Goal: Transaction & Acquisition: Book appointment/travel/reservation

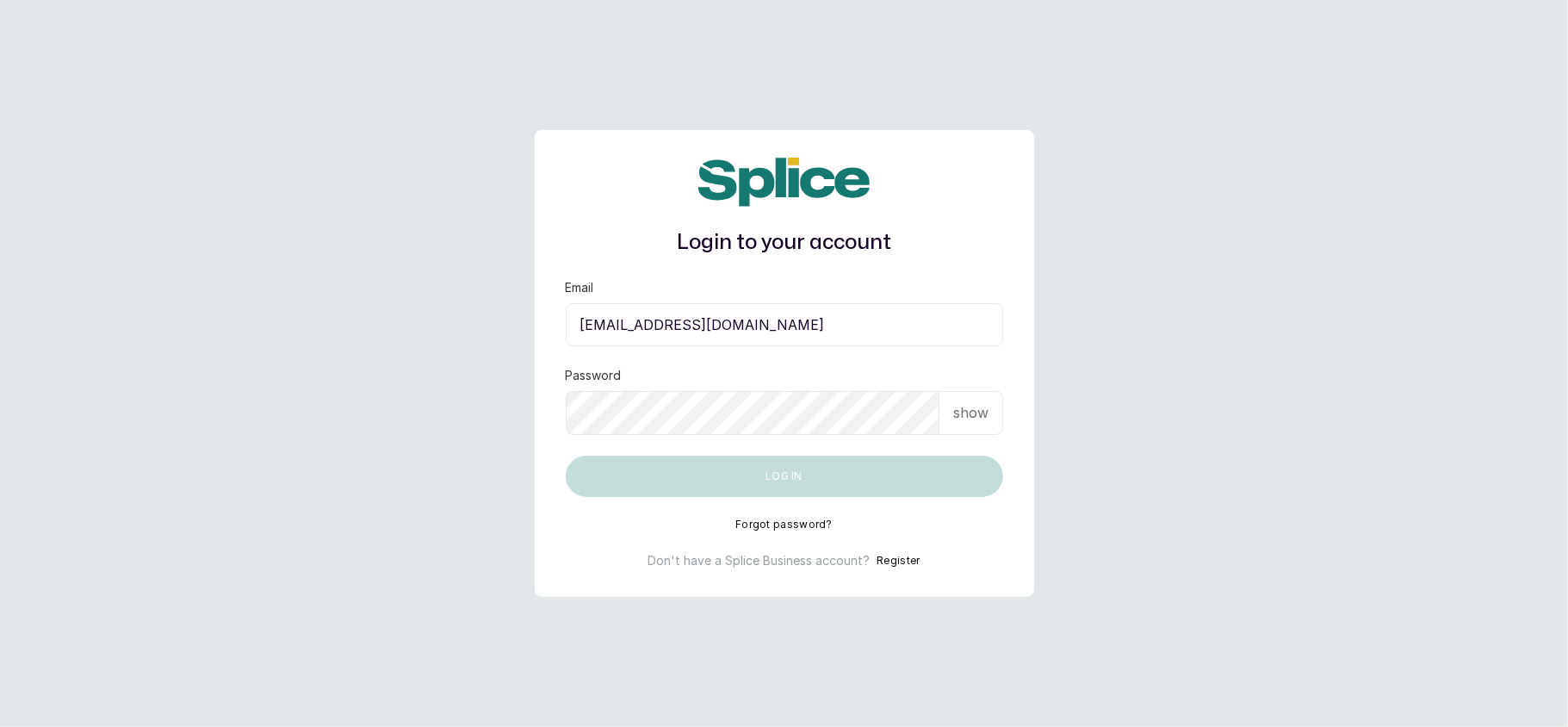
type input "[EMAIL_ADDRESS][DOMAIN_NAME]"
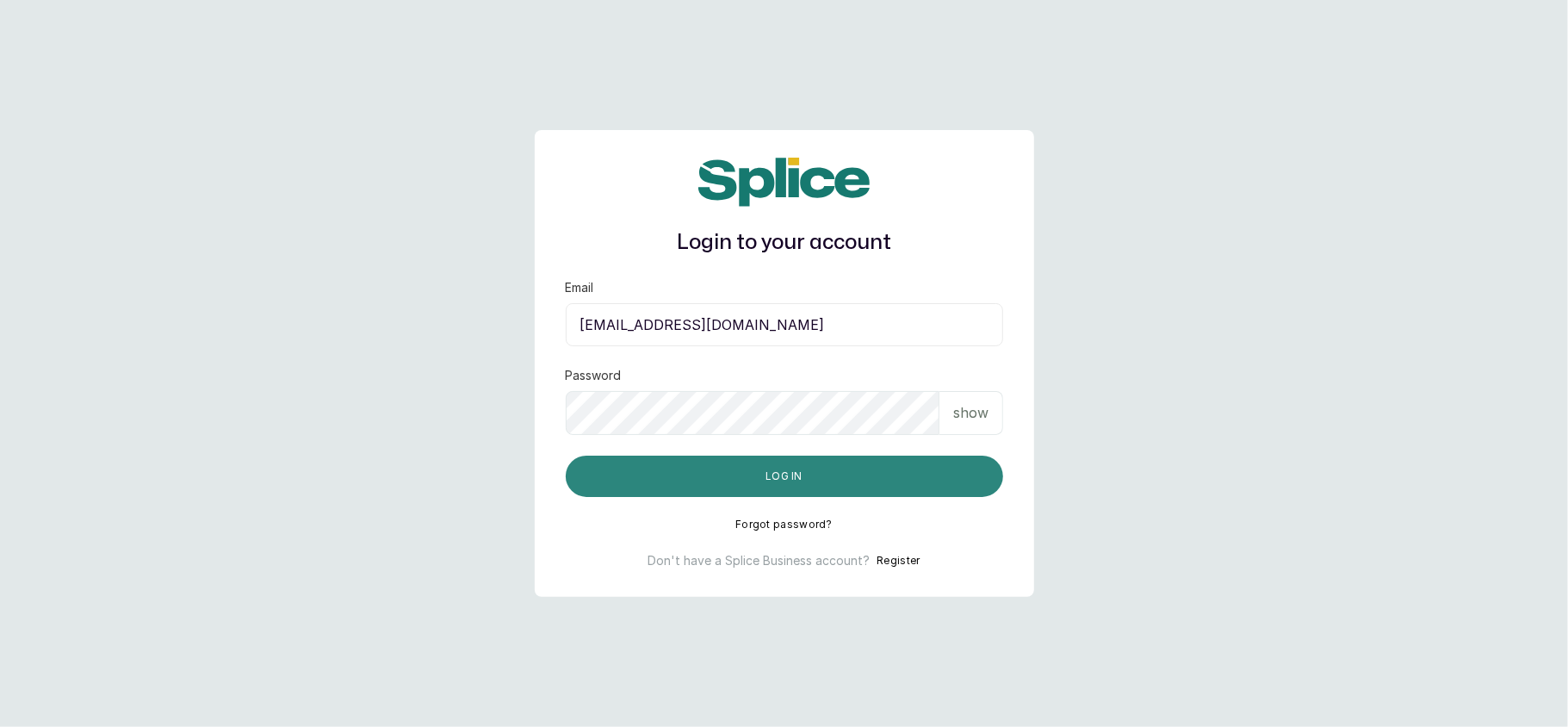
click at [717, 474] on button "Log in" at bounding box center [784, 476] width 437 height 41
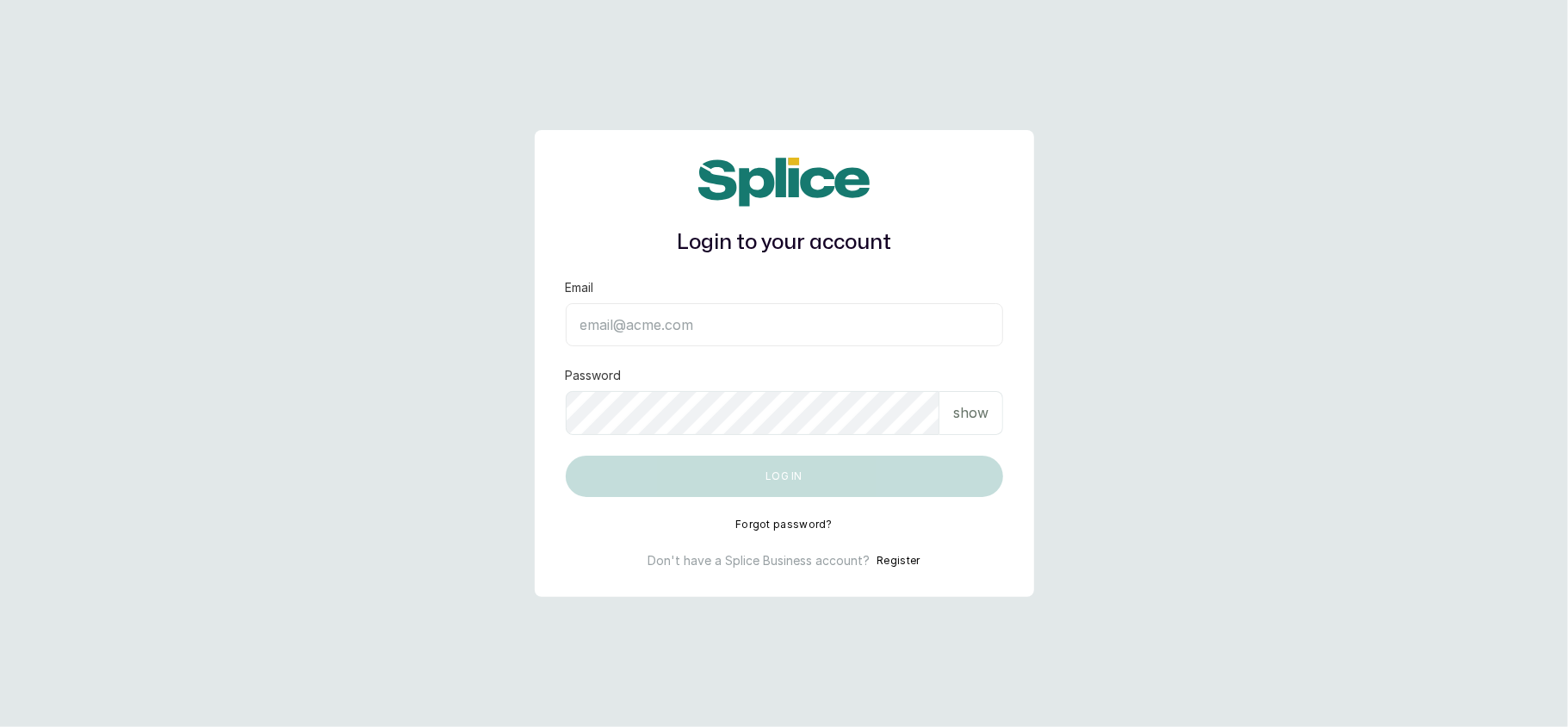
click at [759, 324] on input "Email" at bounding box center [784, 324] width 437 height 43
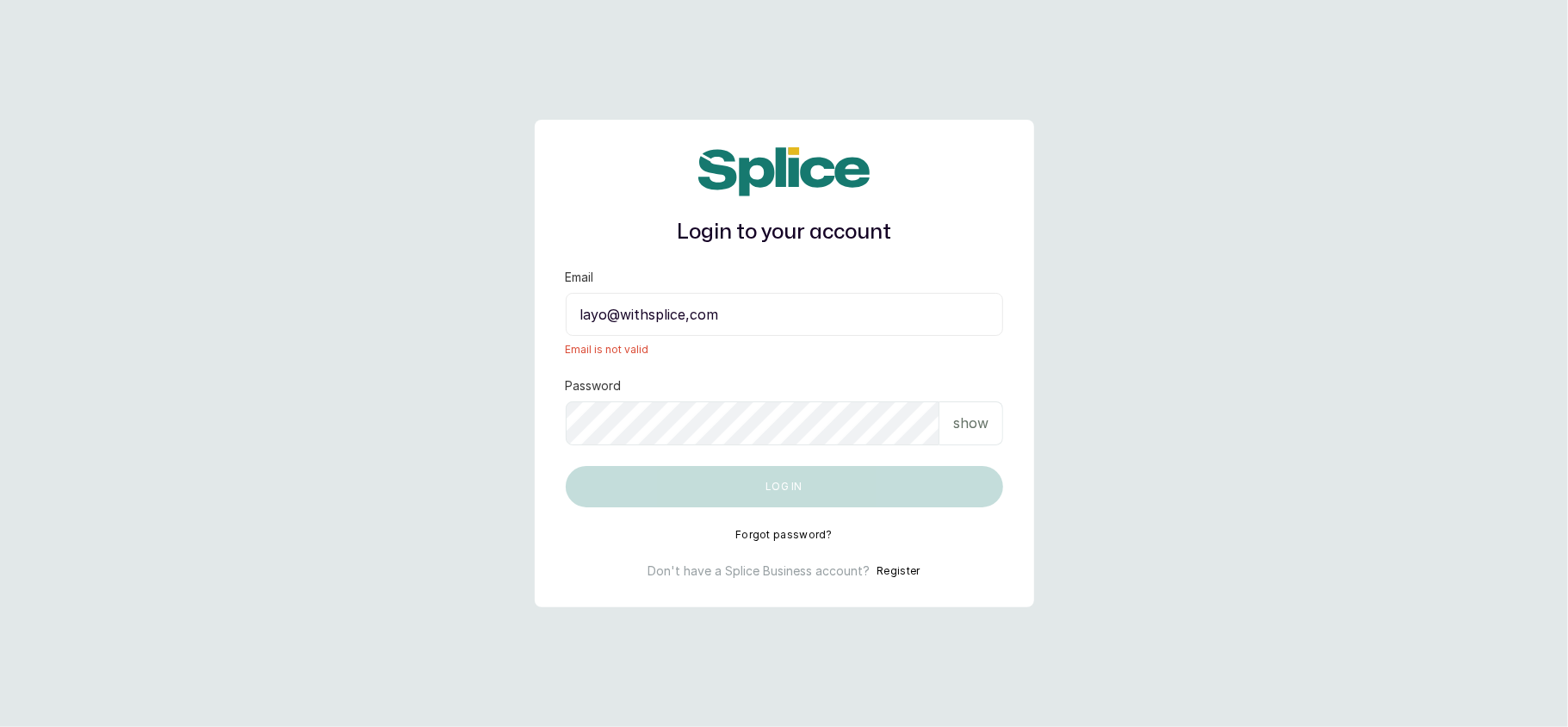
click at [691, 314] on input "layo@withsplice,com" at bounding box center [784, 314] width 437 height 43
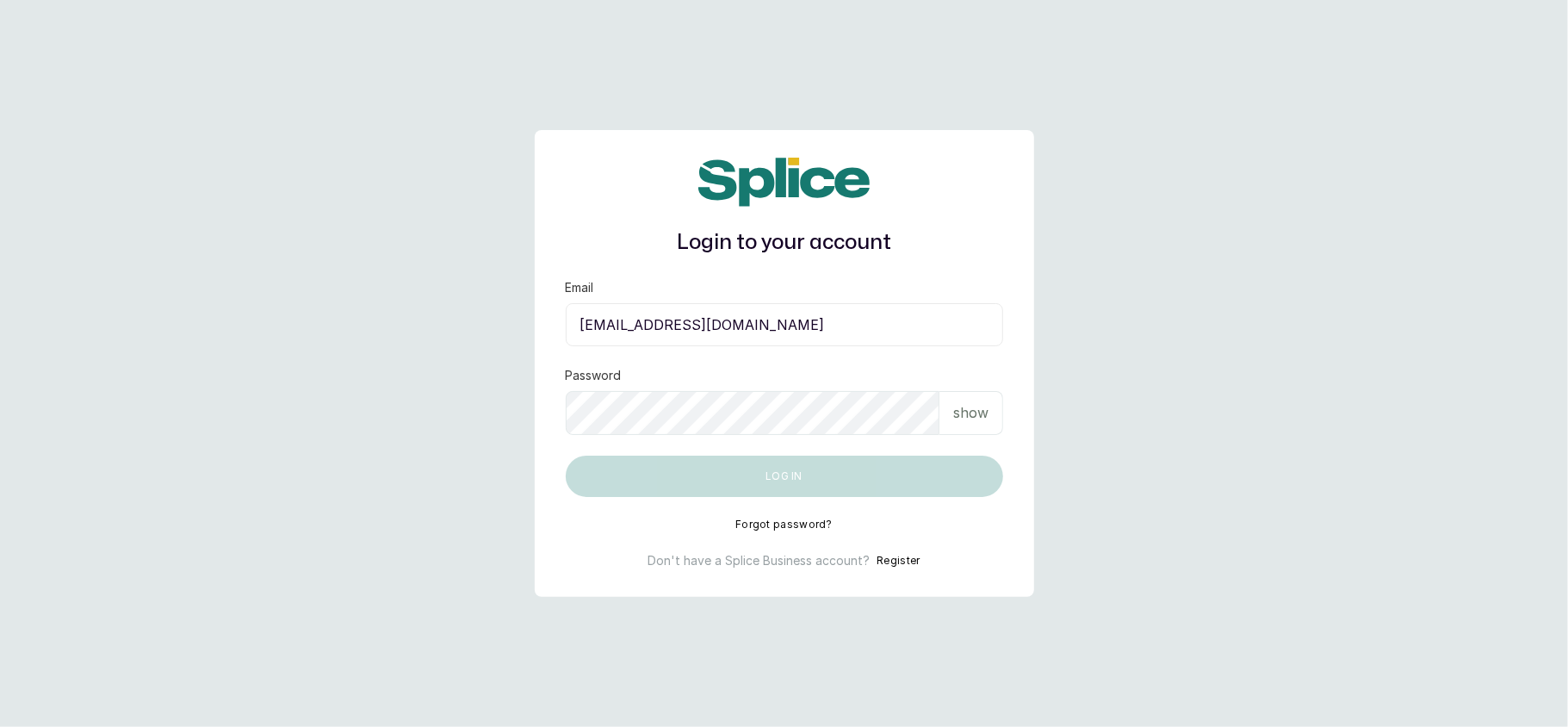
type input "layo@withsplice.com"
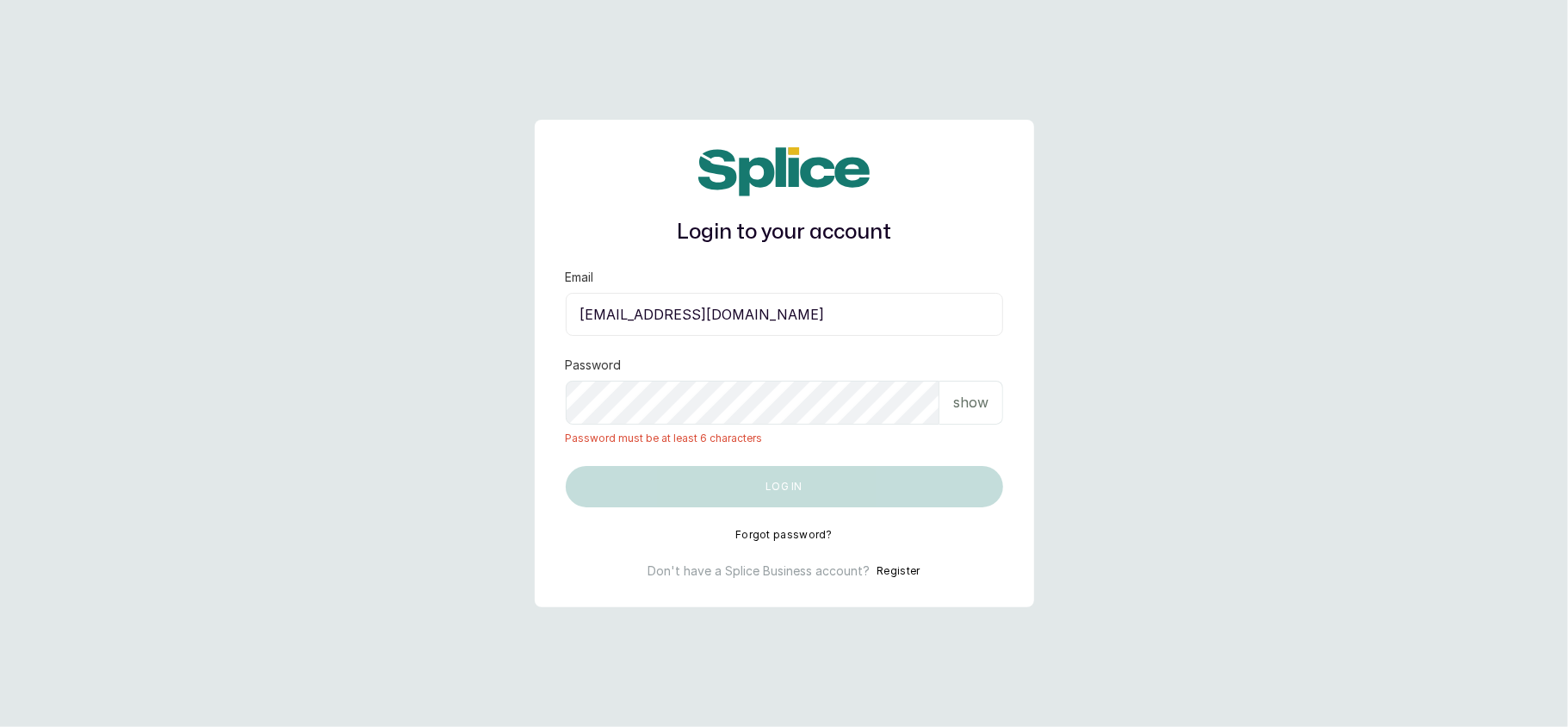
click at [963, 407] on p "show" at bounding box center [970, 402] width 35 height 20
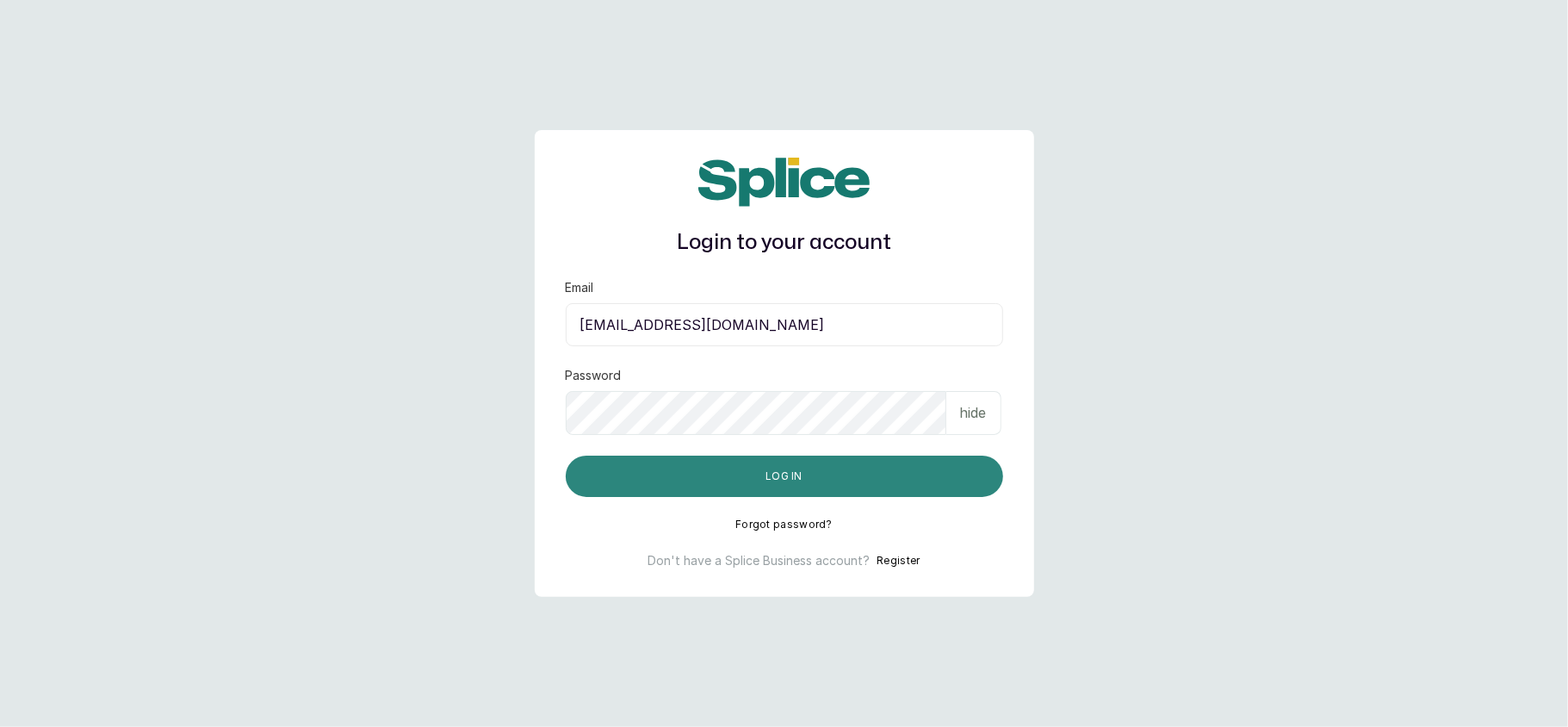
click at [915, 459] on button "Log in" at bounding box center [784, 476] width 437 height 41
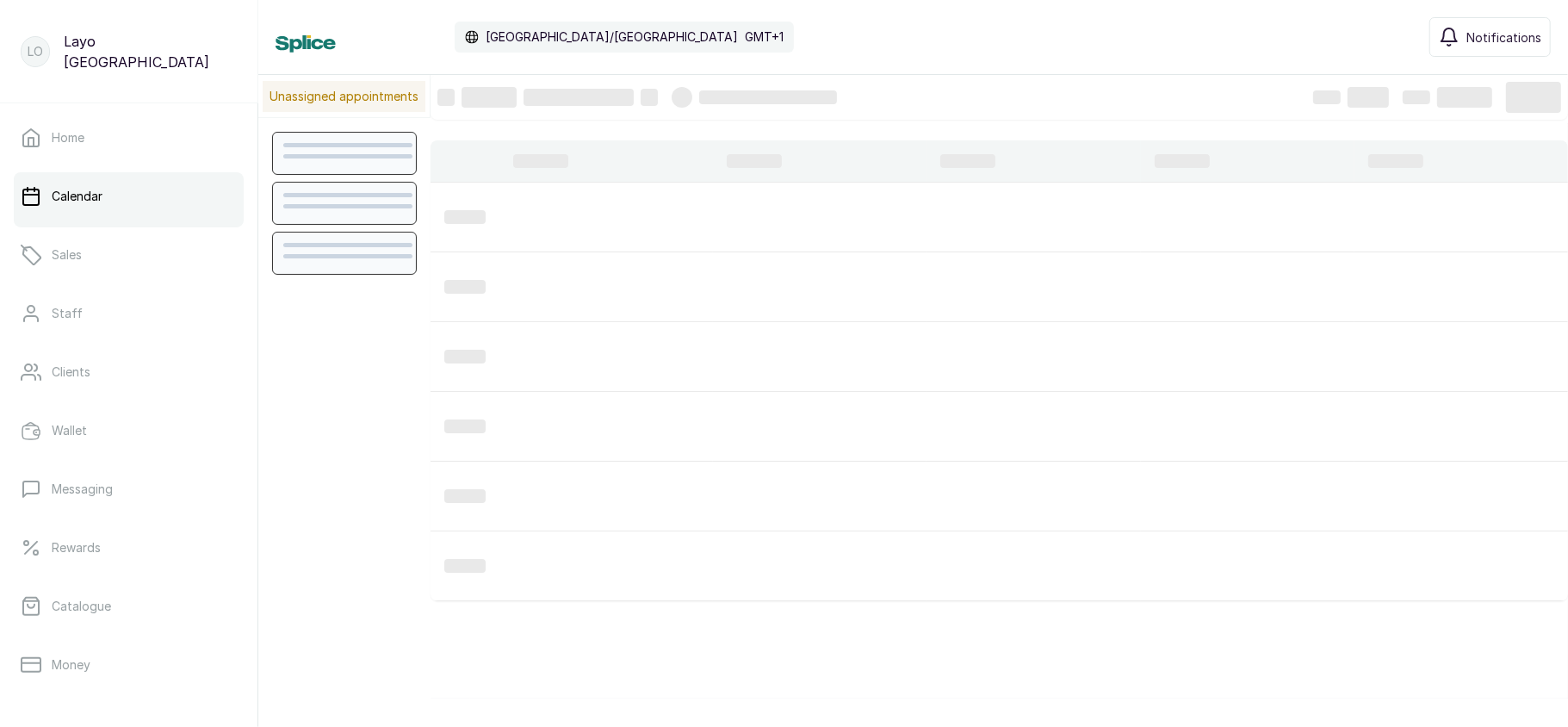
scroll to position [580, 0]
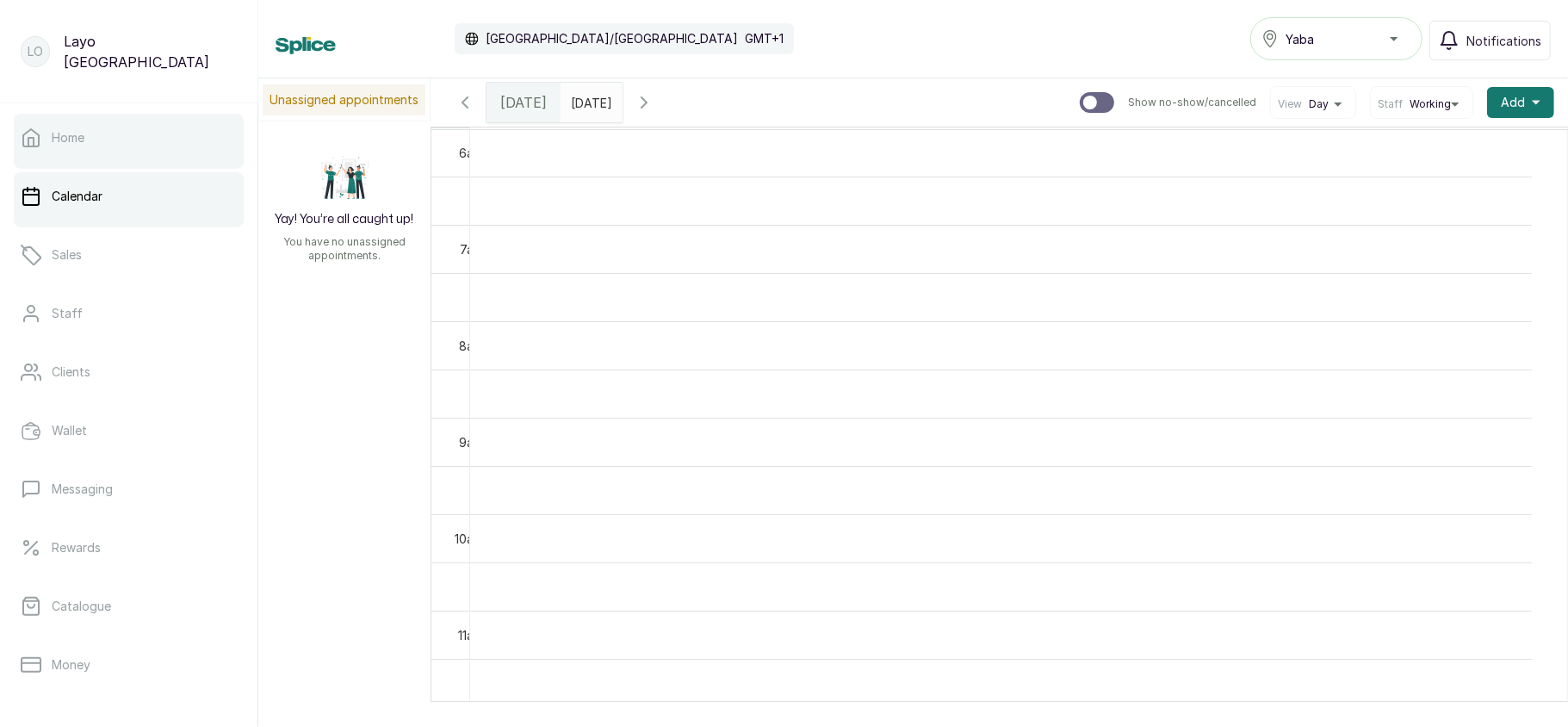
click at [166, 127] on link "Home" at bounding box center [128, 138] width 230 height 49
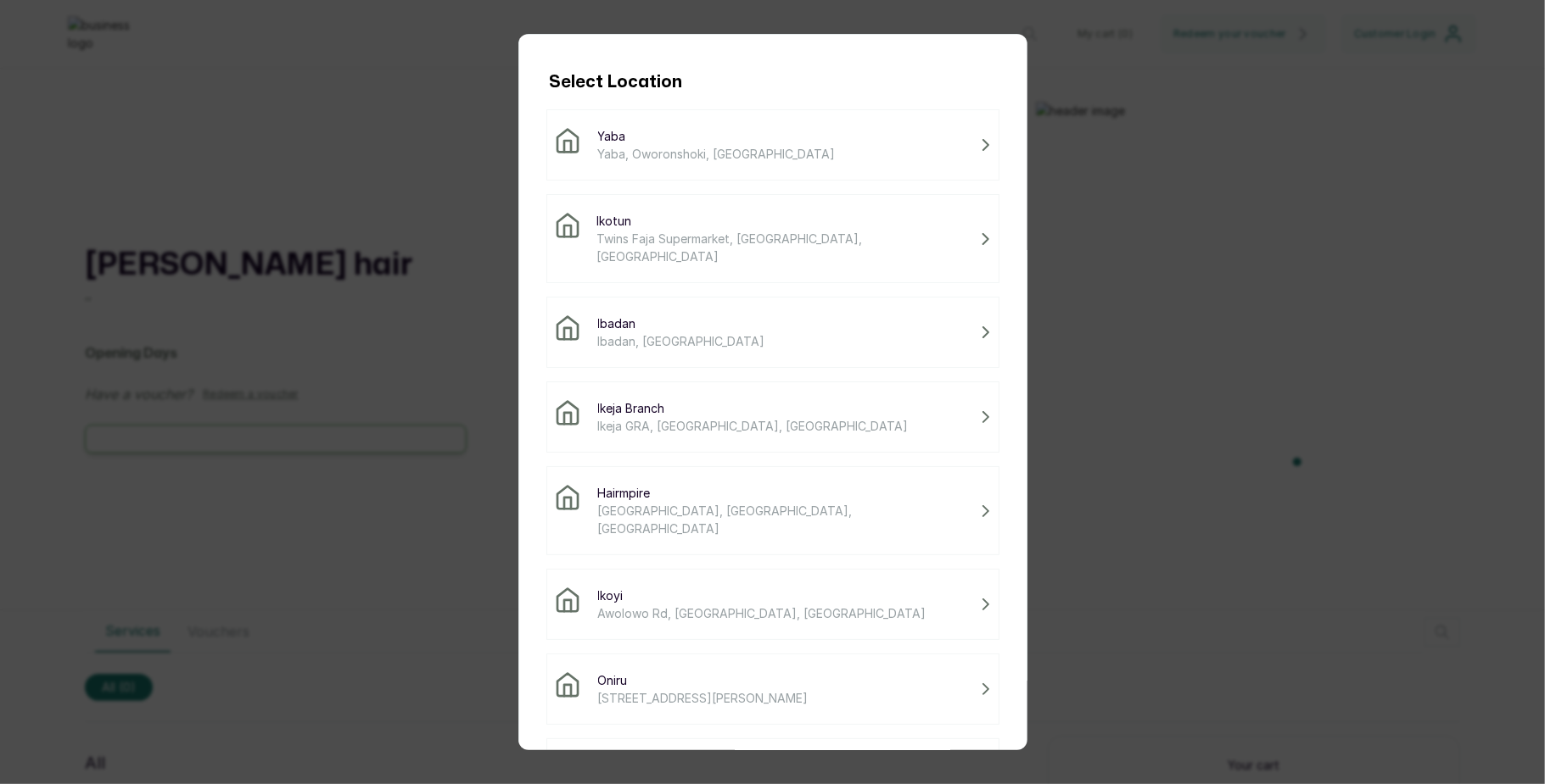
click at [751, 238] on span "Twins Faja Supermarket, Ikotun - Idimu Road, Lagos, Nigeria" at bounding box center [784, 247] width 377 height 35
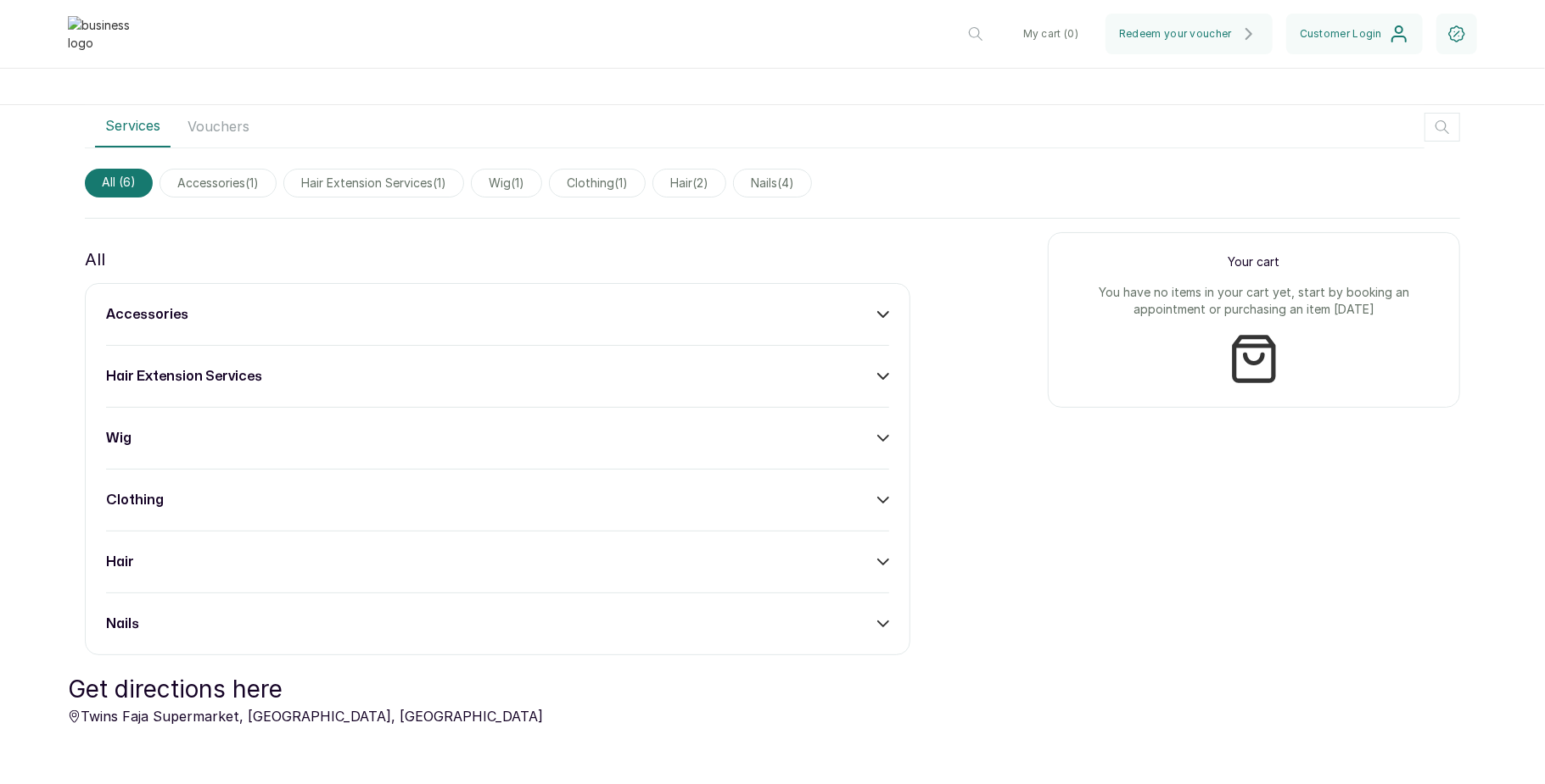
scroll to position [527, 0]
click at [878, 432] on icon at bounding box center [883, 437] width 12 height 12
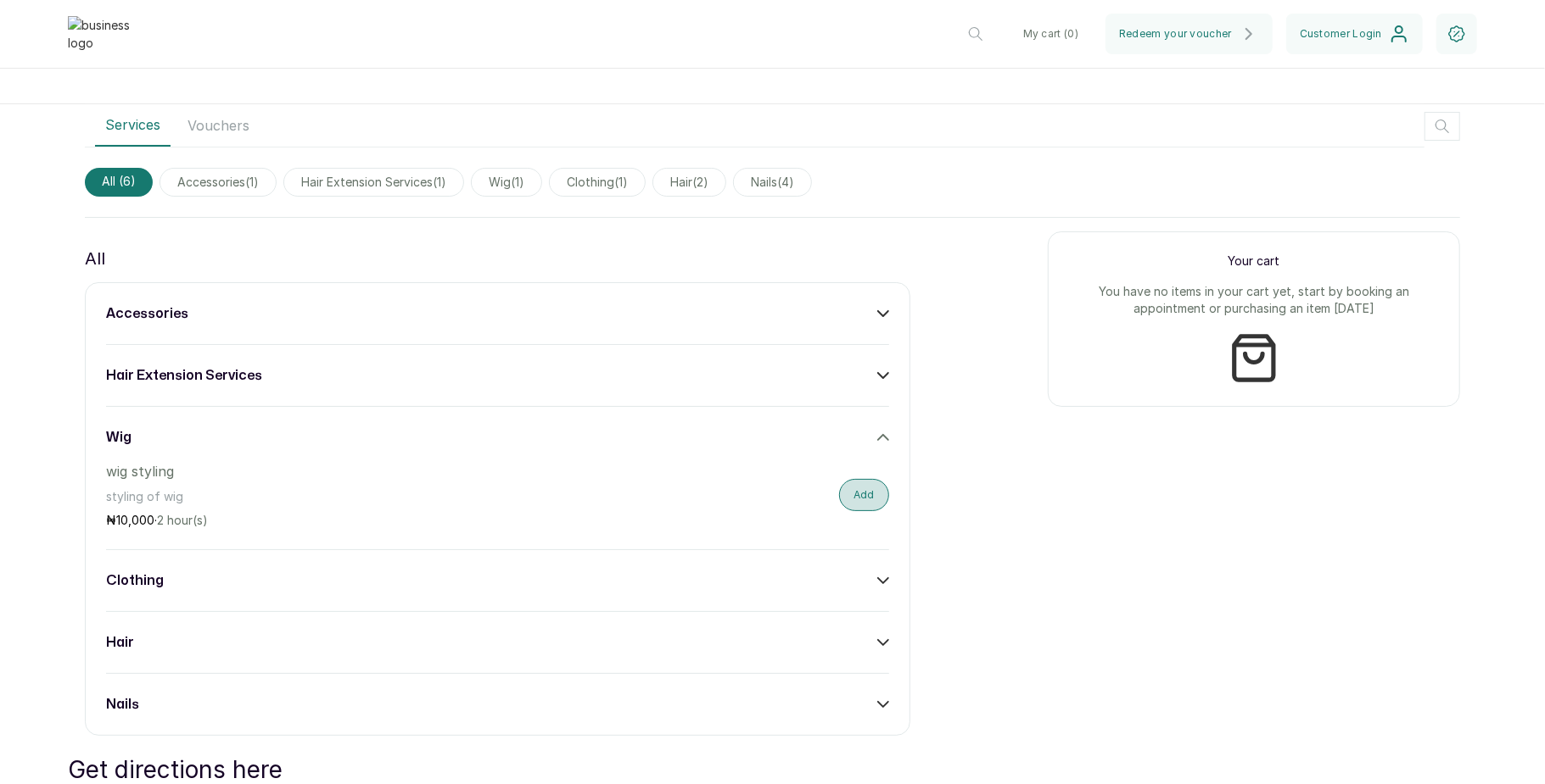
click at [856, 494] on button "Add" at bounding box center [864, 496] width 50 height 33
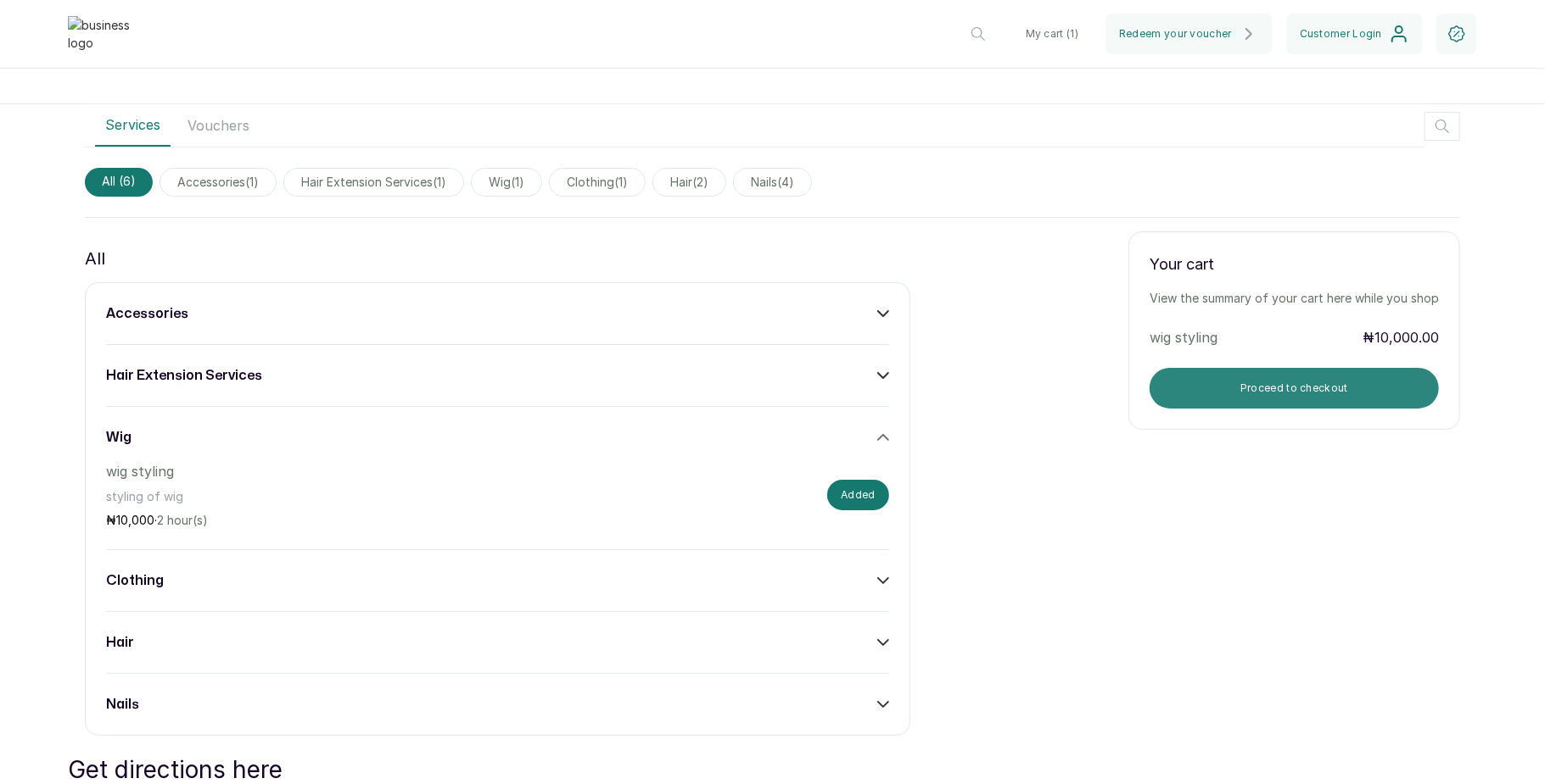
click at [1279, 381] on button "Proceed to checkout" at bounding box center [1295, 388] width 290 height 40
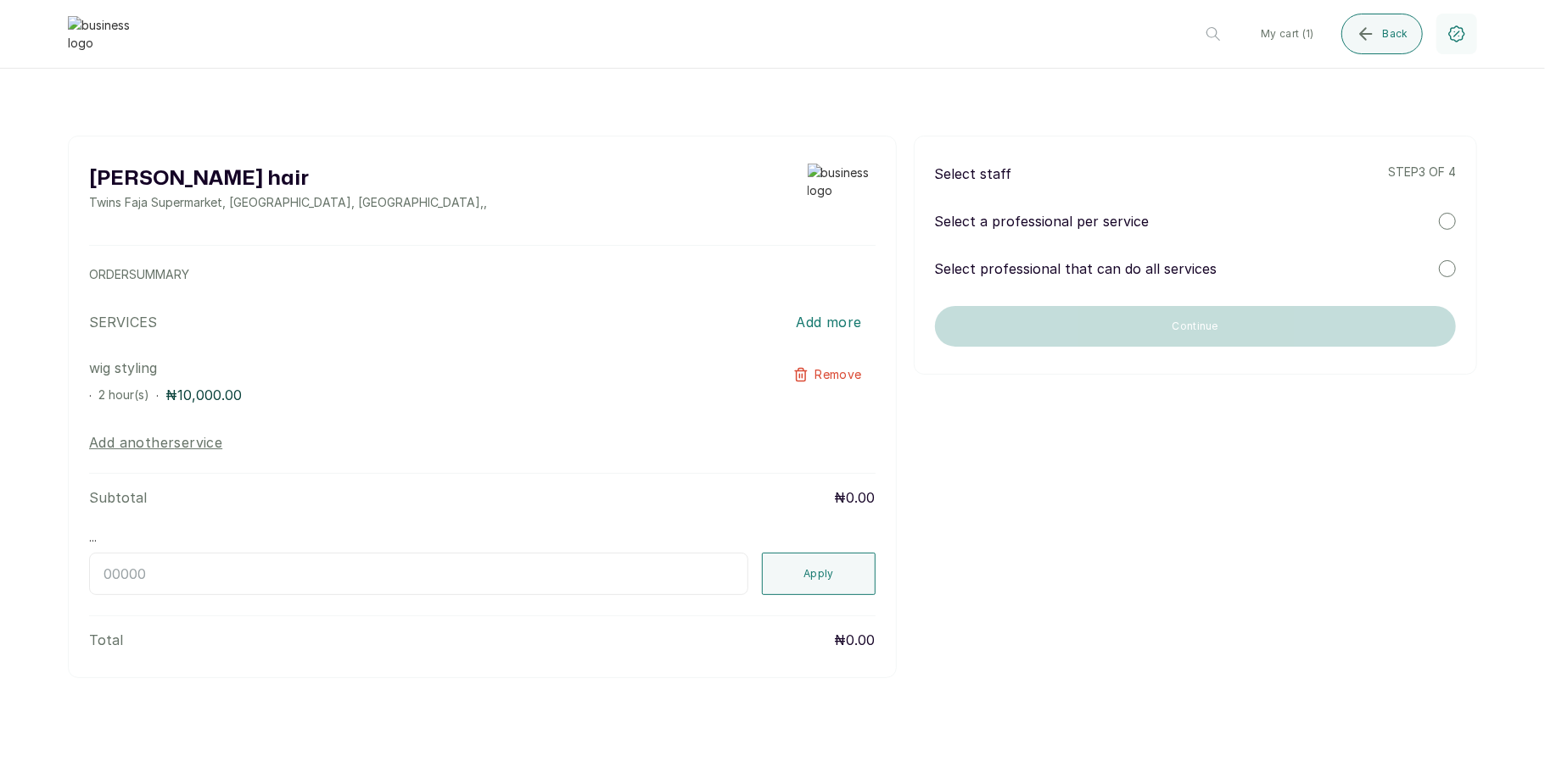
scroll to position [0, 0]
click at [1454, 220] on div at bounding box center [1447, 221] width 17 height 17
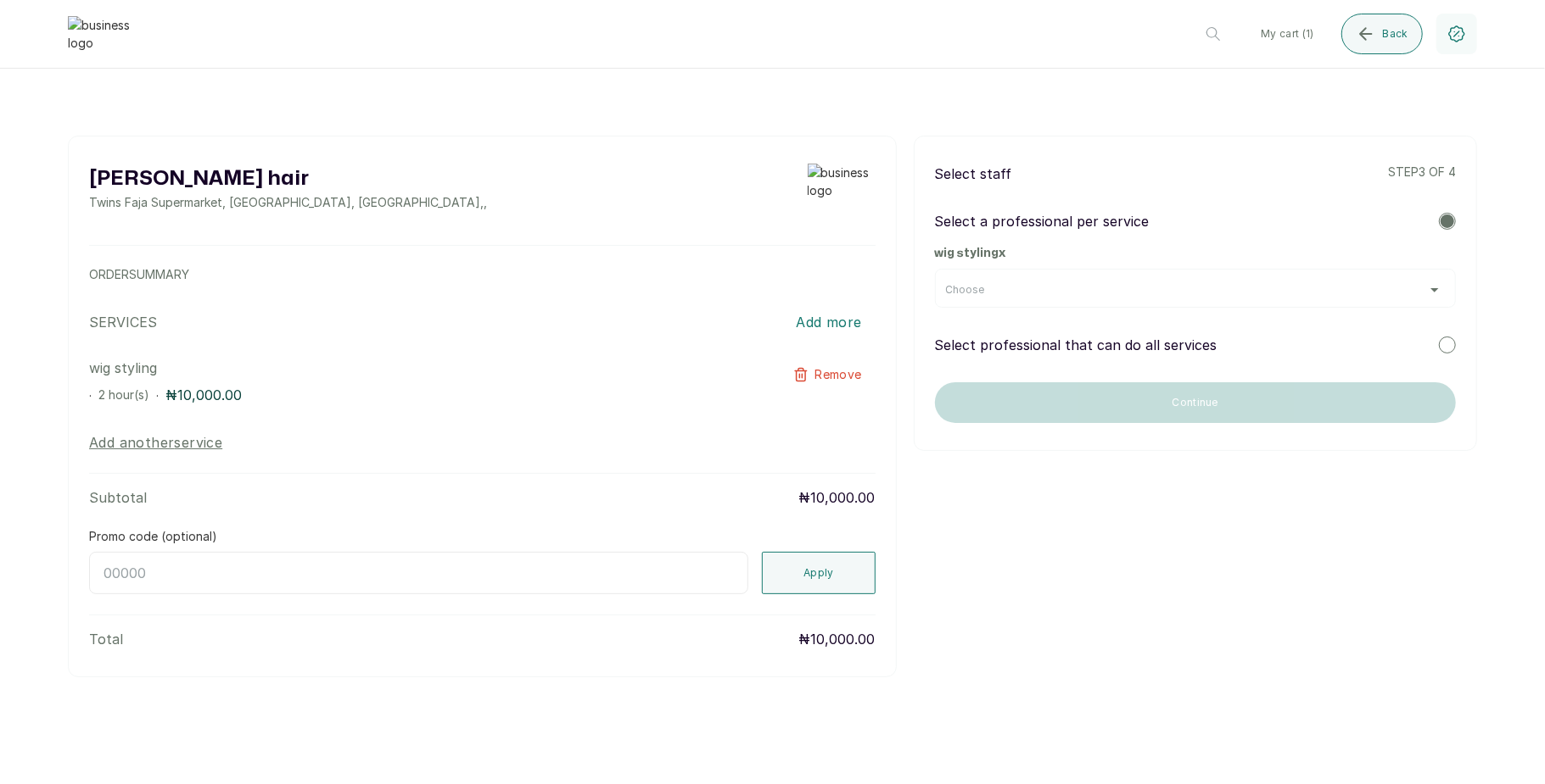
click at [1393, 290] on div "Choose" at bounding box center [1195, 289] width 499 height 13
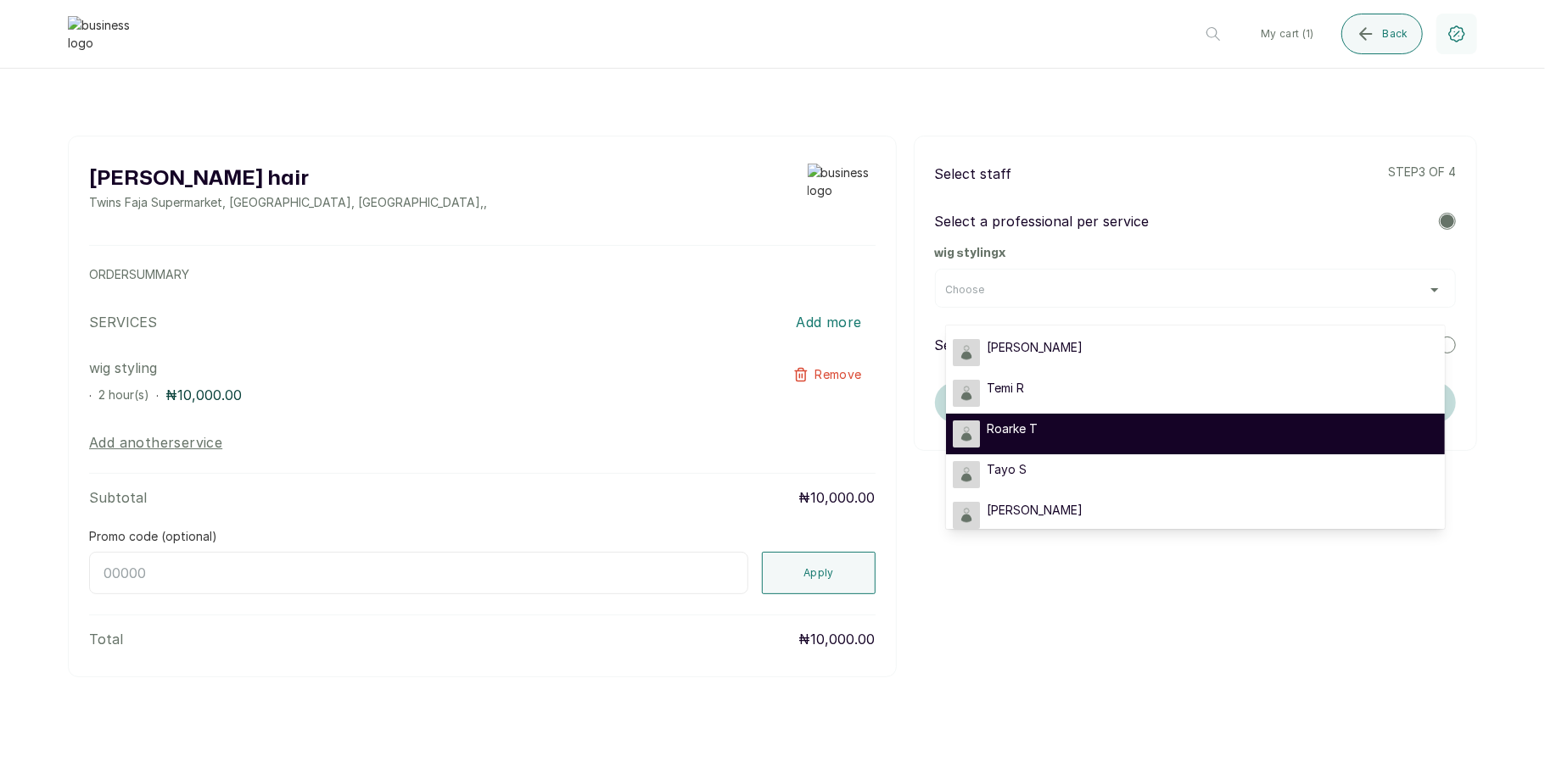
click at [1240, 432] on div "Roarke T" at bounding box center [1195, 434] width 485 height 27
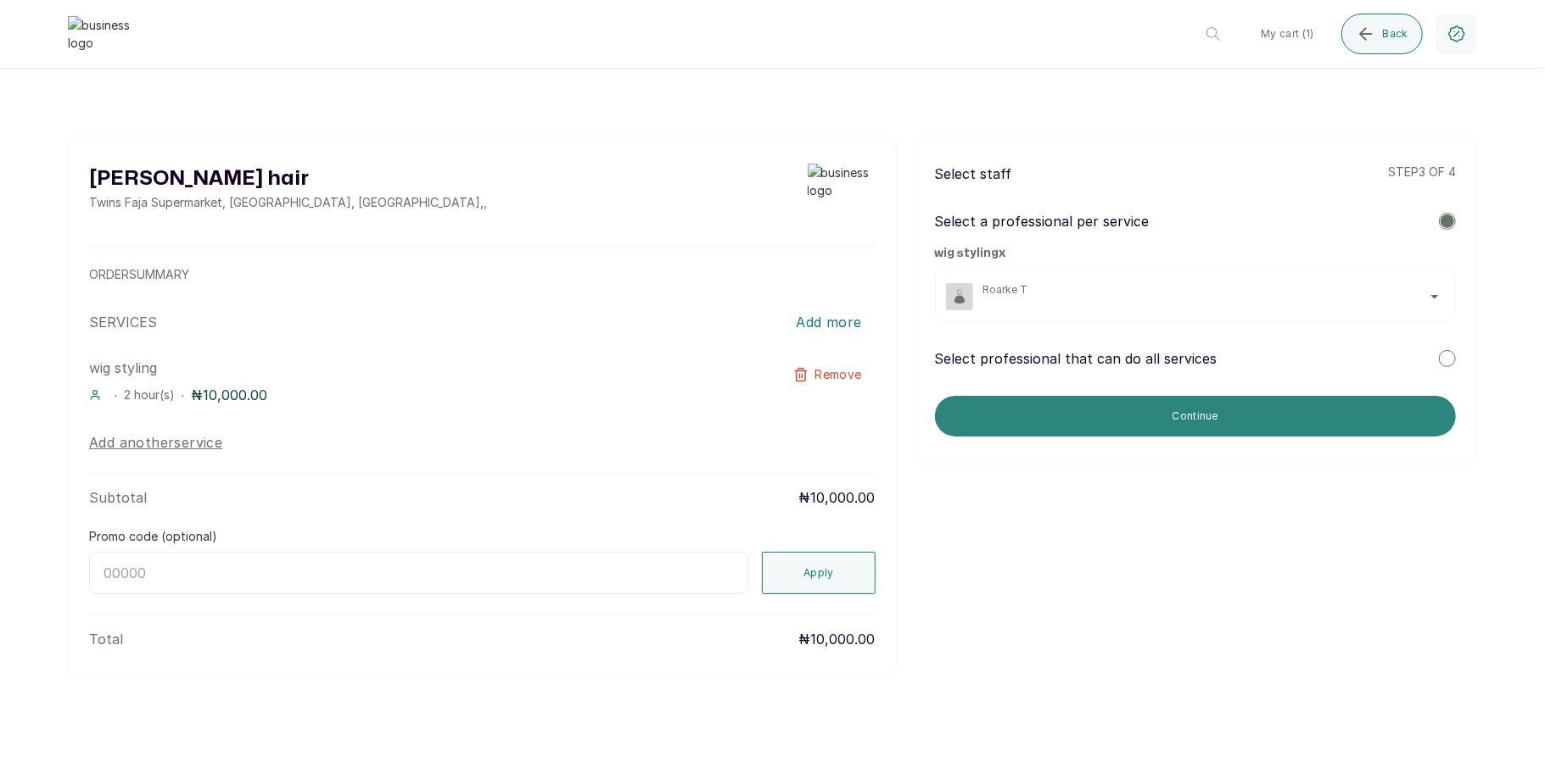
click at [1188, 401] on button "Continue" at bounding box center [1195, 416] width 521 height 40
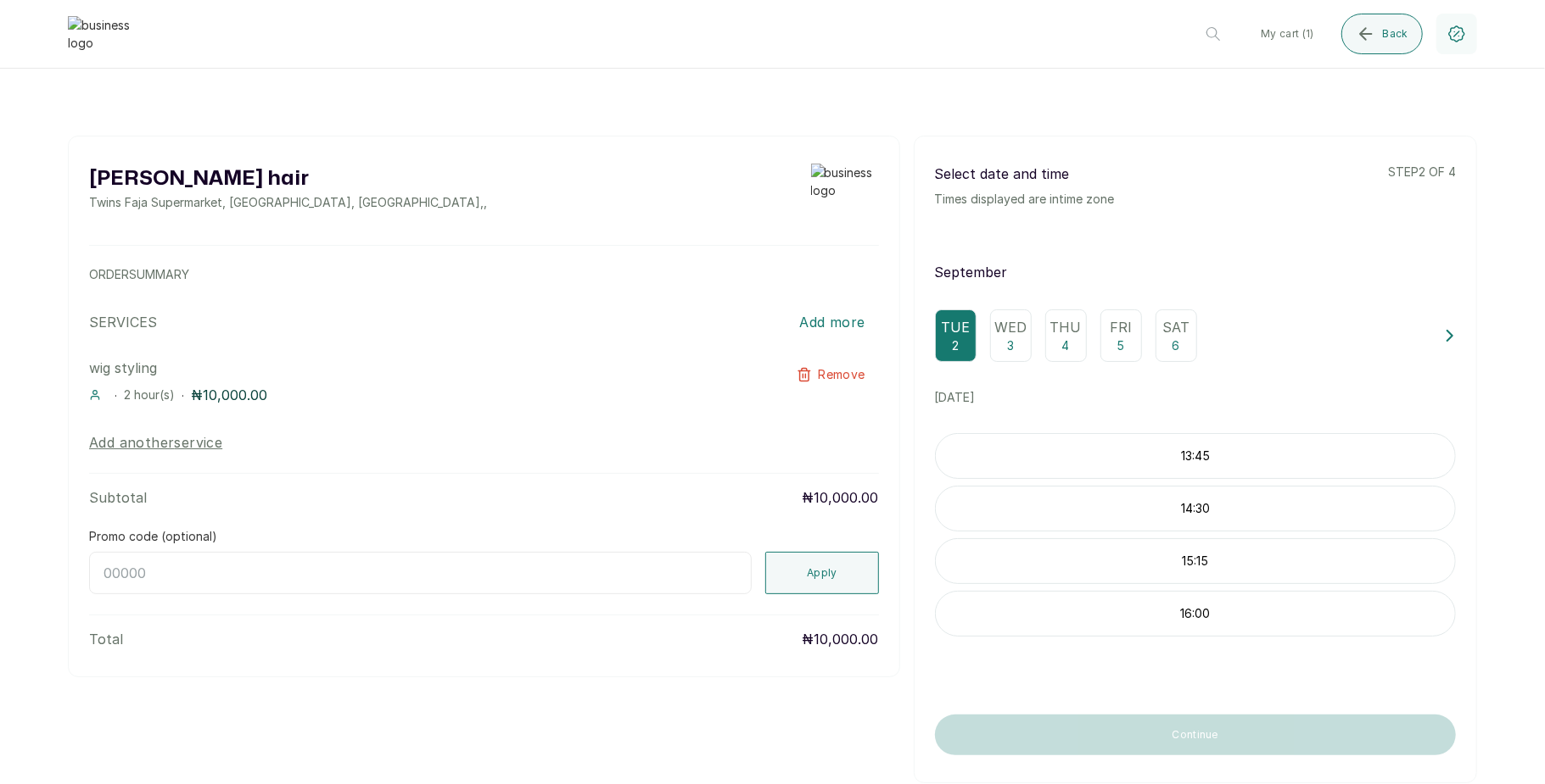
click at [990, 349] on div "Wed 3" at bounding box center [1010, 335] width 41 height 53
click at [1165, 465] on p "10:00" at bounding box center [1195, 456] width 519 height 17
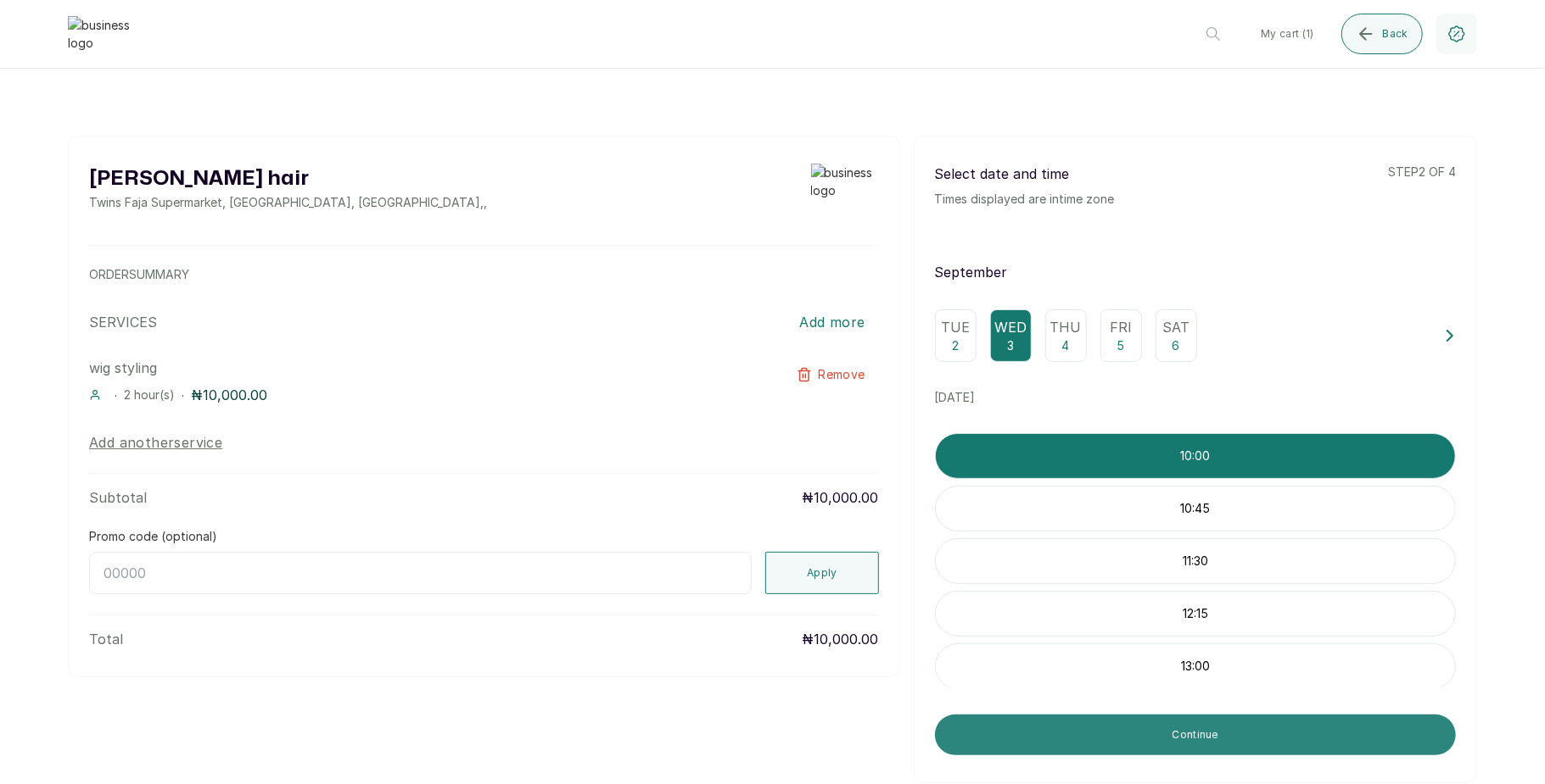
click at [1165, 747] on button "Continue" at bounding box center [1195, 735] width 521 height 40
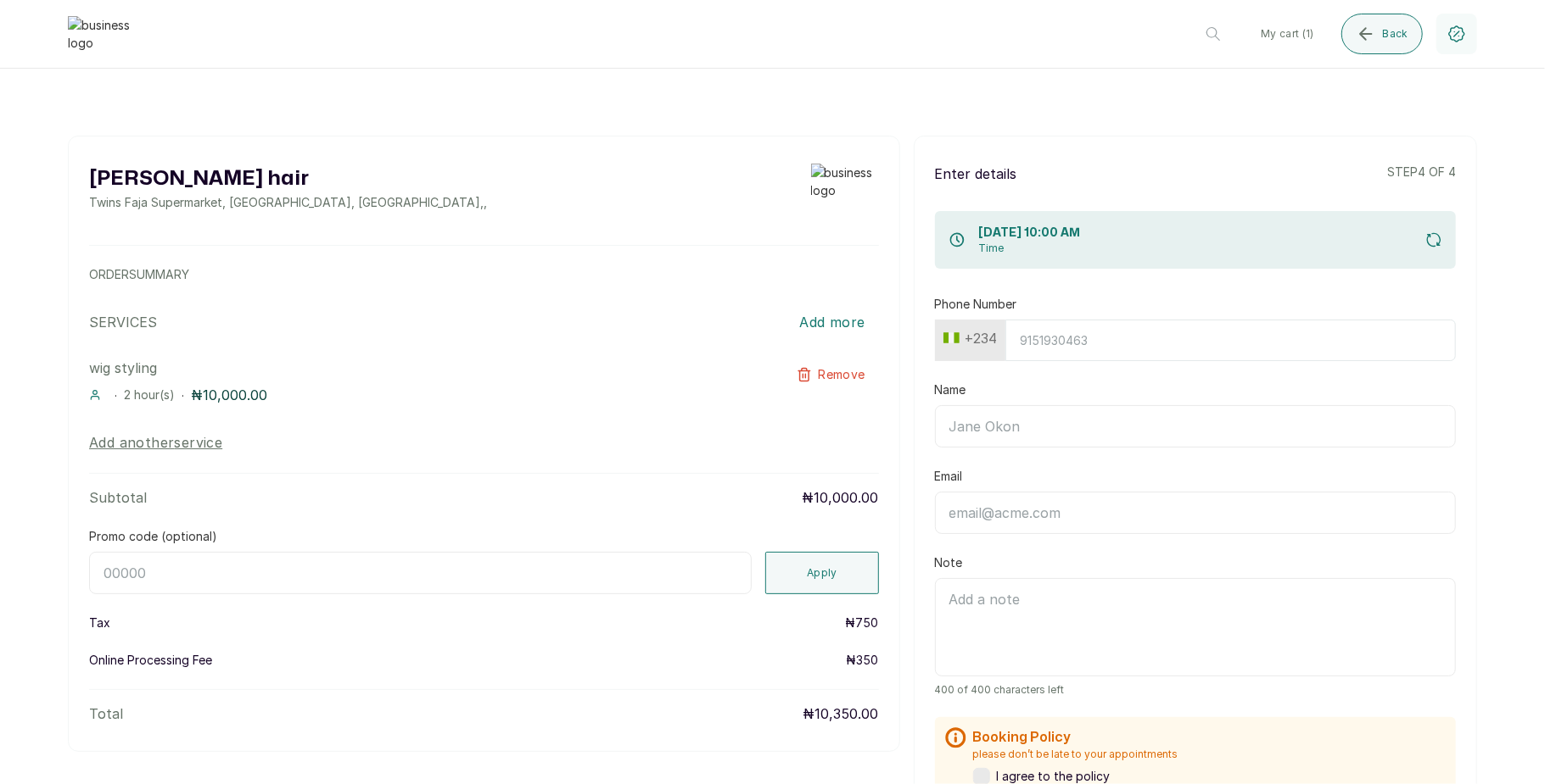
click at [1073, 340] on input "Phone Number" at bounding box center [1230, 340] width 451 height 41
type input "7017036881"
type input "Timilehin Shoberu"
type input "timilehinshoberu5@gmail.com"
type input "Timi"
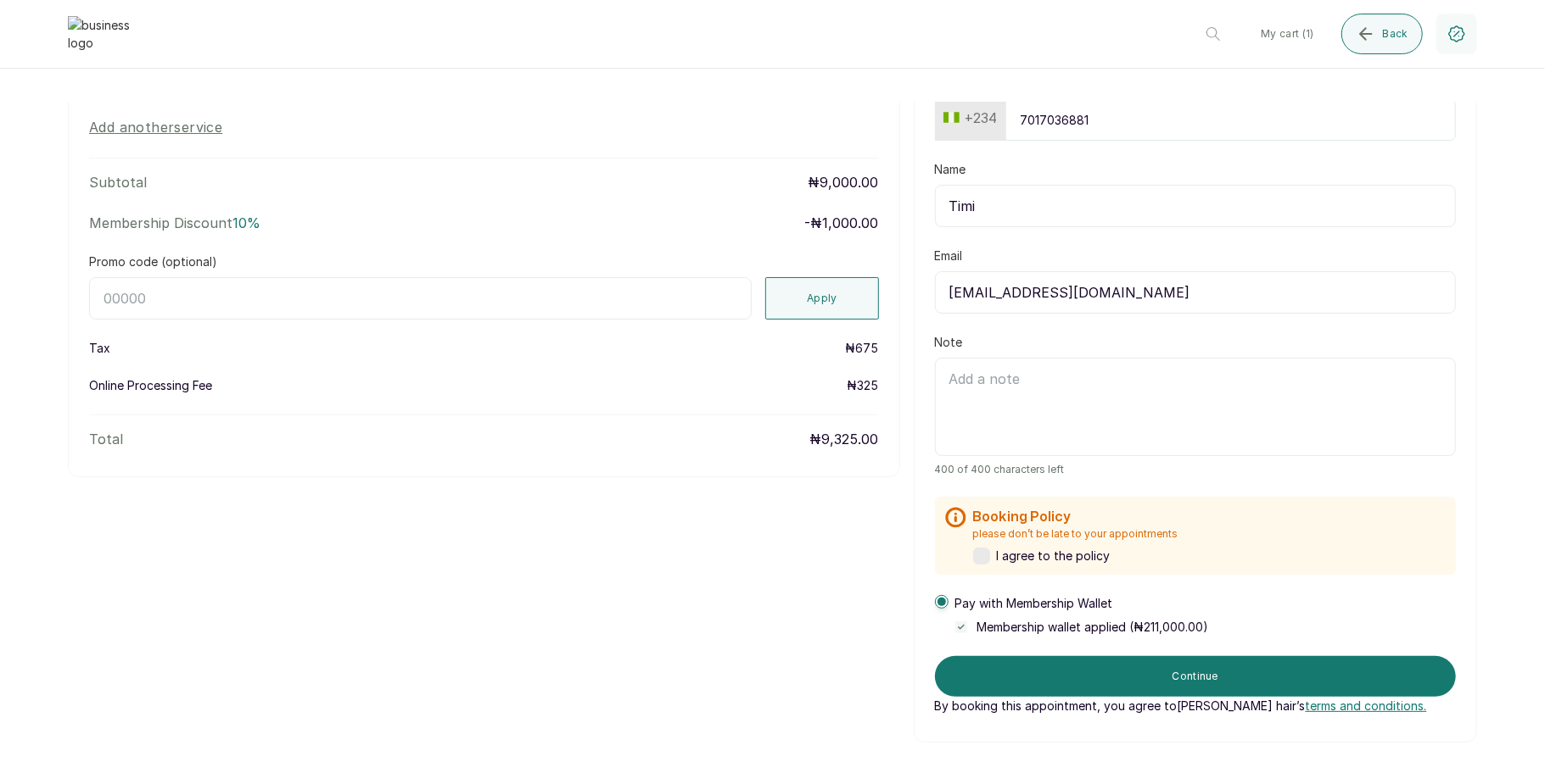
scroll to position [419, 0]
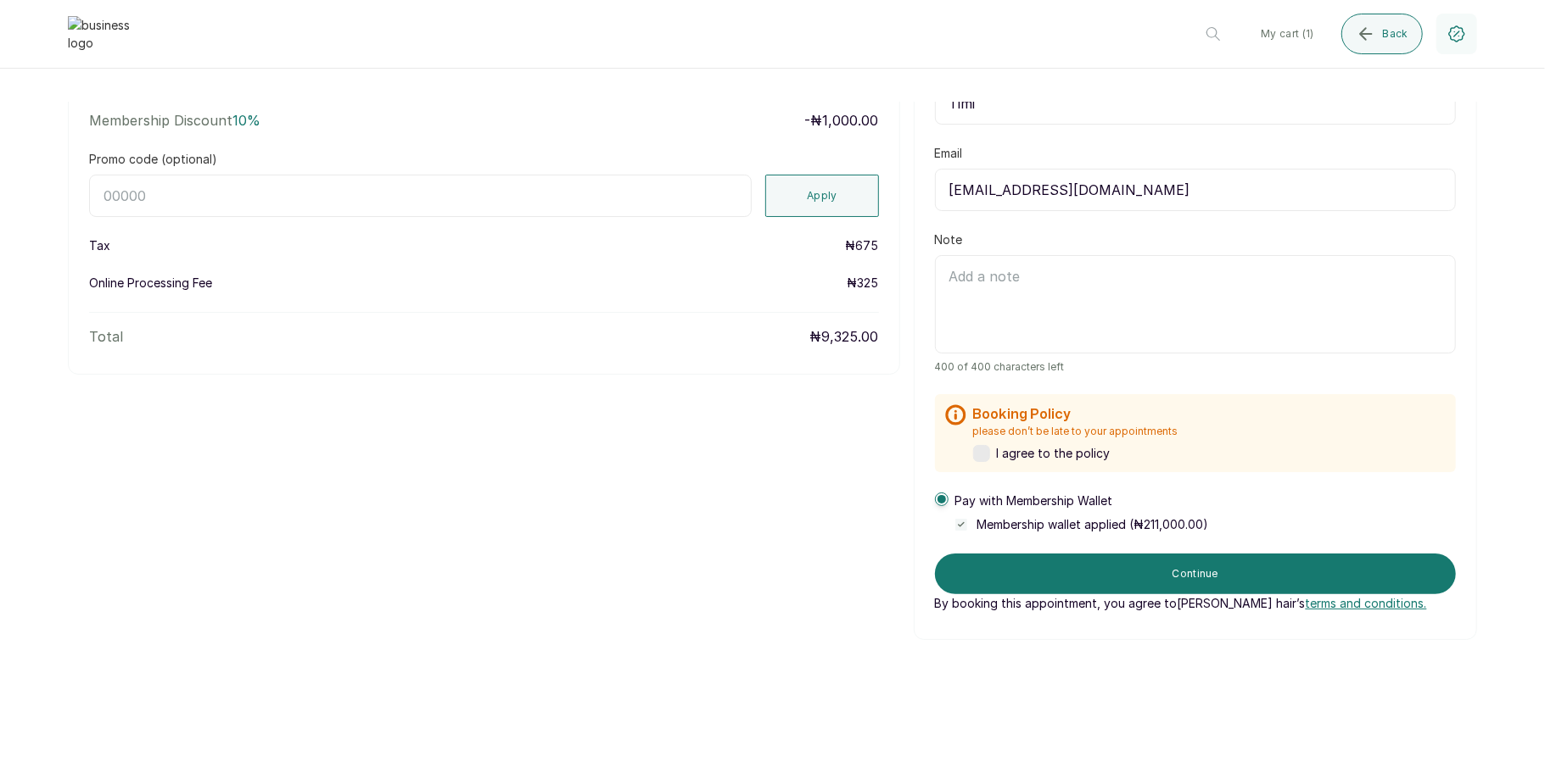
click at [973, 459] on label at bounding box center [982, 453] width 17 height 17
click at [938, 499] on span at bounding box center [942, 499] width 9 height 9
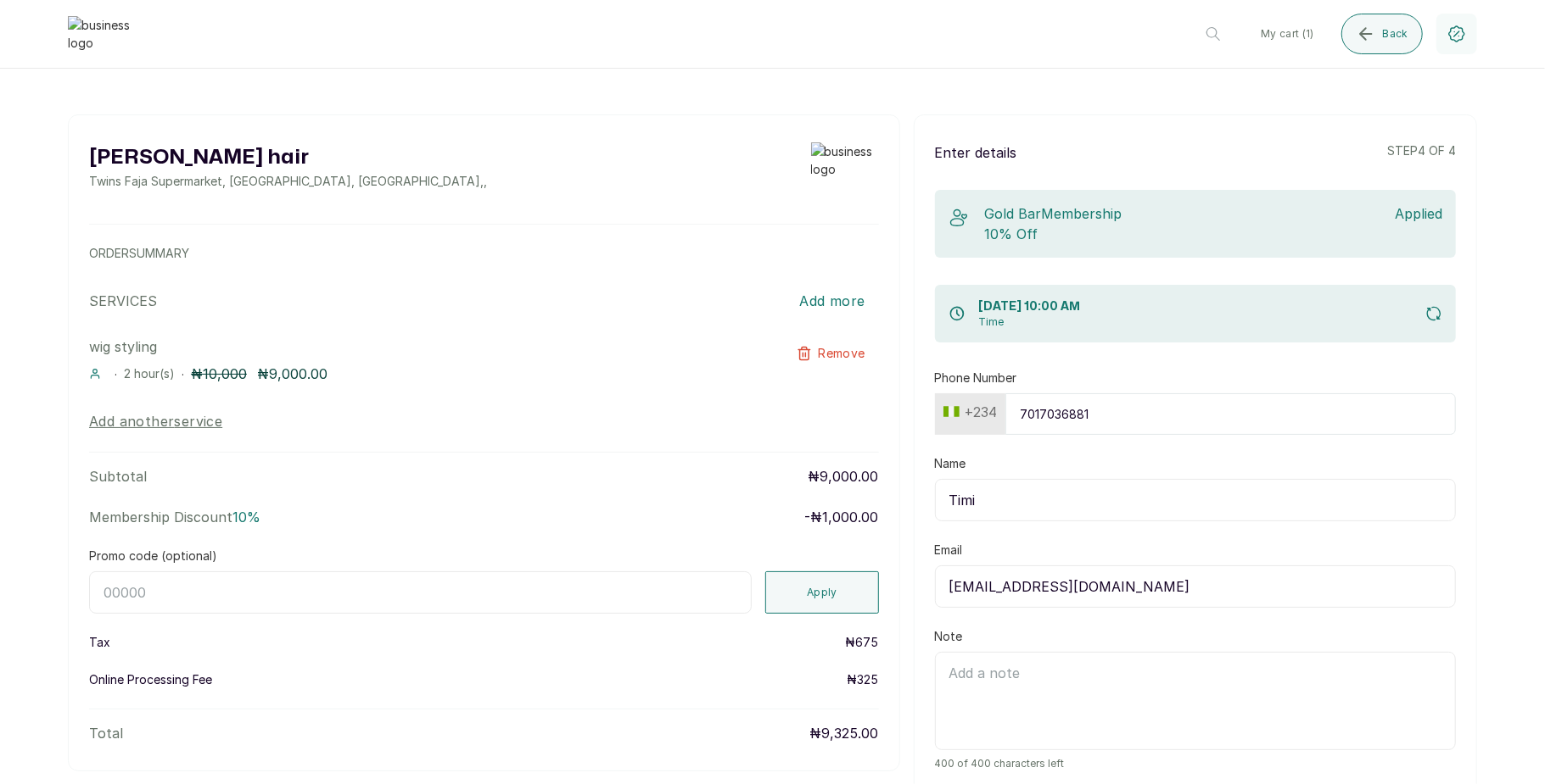
scroll to position [0, 0]
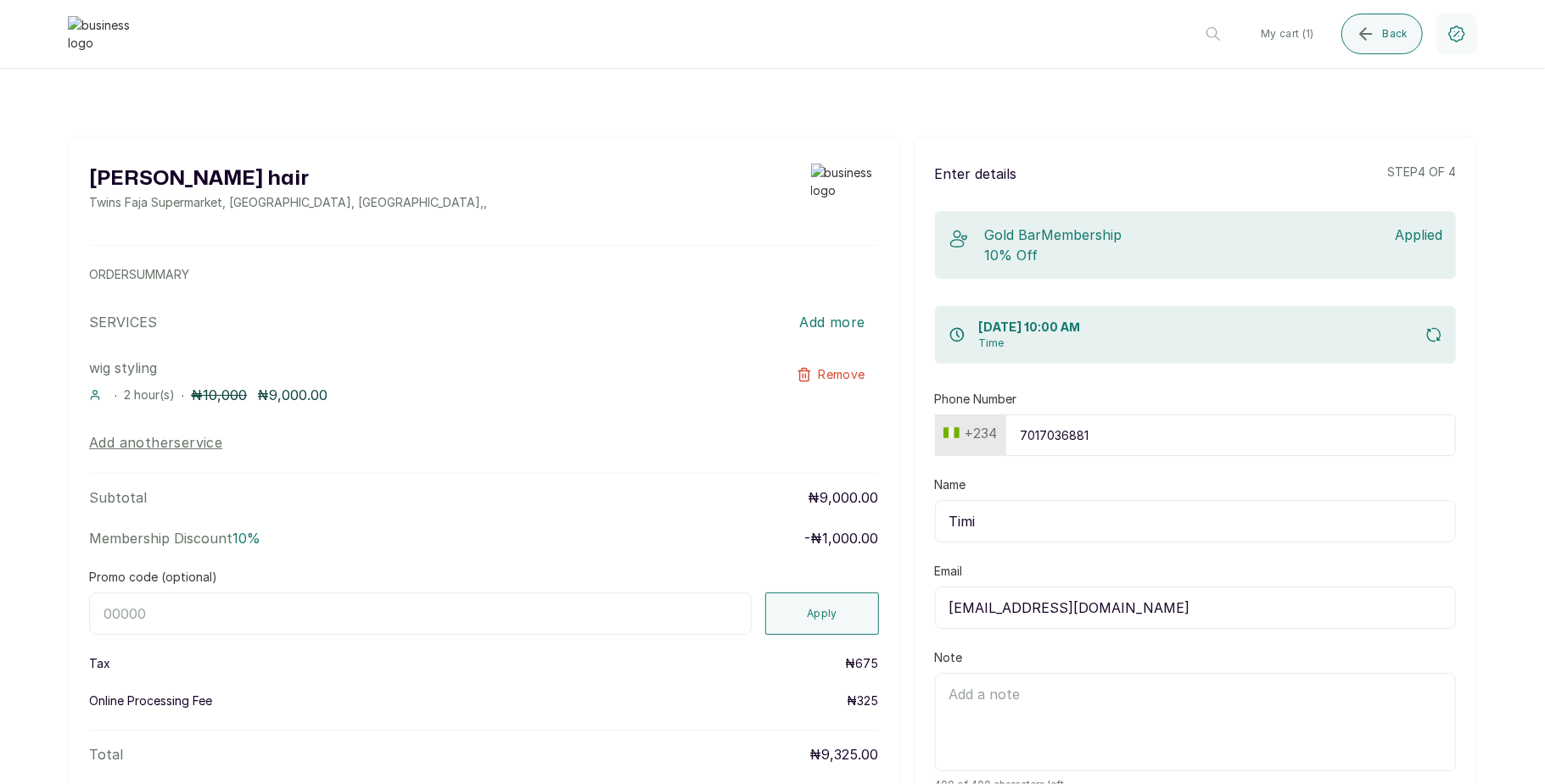
click at [1135, 432] on input "7017036881" at bounding box center [1230, 435] width 451 height 41
type input "701703688"
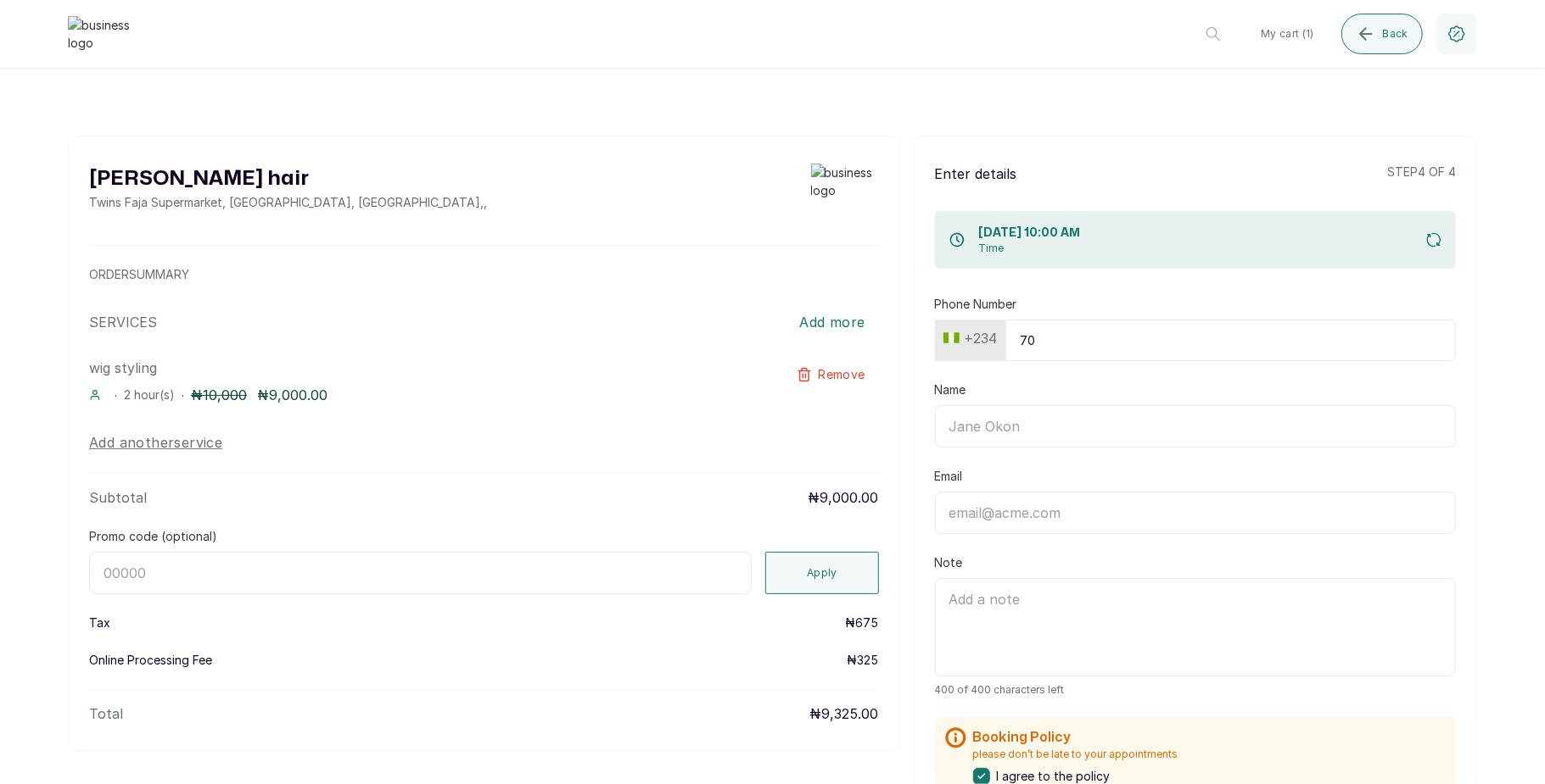
type input "7"
type input "8135243410"
type input "Temitayo"
type input "temitayoshoberu@gmail.com"
type input "8135243410"
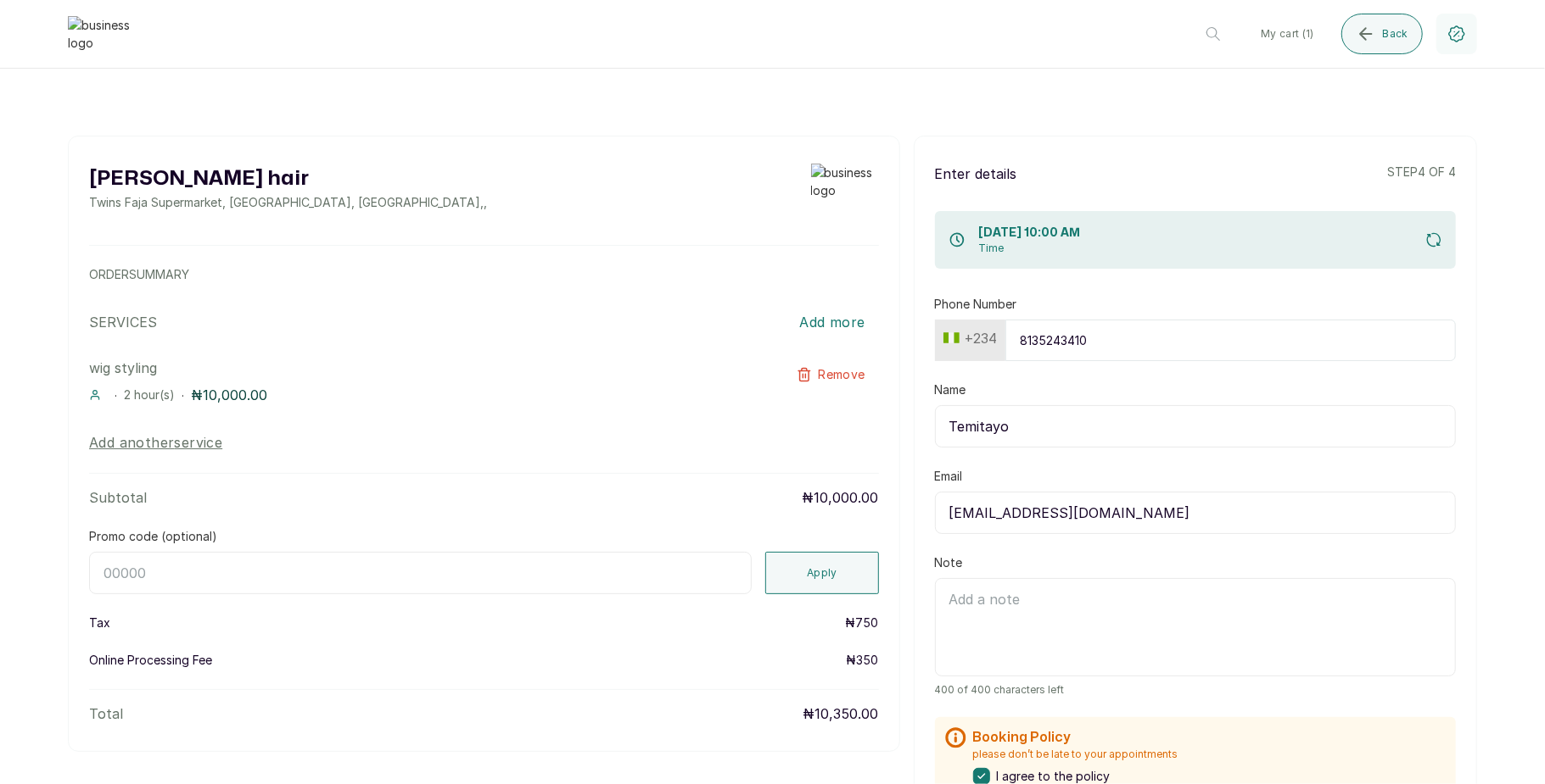
click at [1048, 517] on input "temitayoshoberu@gmail.com" at bounding box center [1195, 513] width 521 height 42
type input "temitayoshoberu10@gmail.com"
click at [1196, 550] on form "Phone Number +234 8135243410 Name Temitayo Email temitayoshoberu10@gmail.com No…" at bounding box center [1195, 622] width 521 height 653
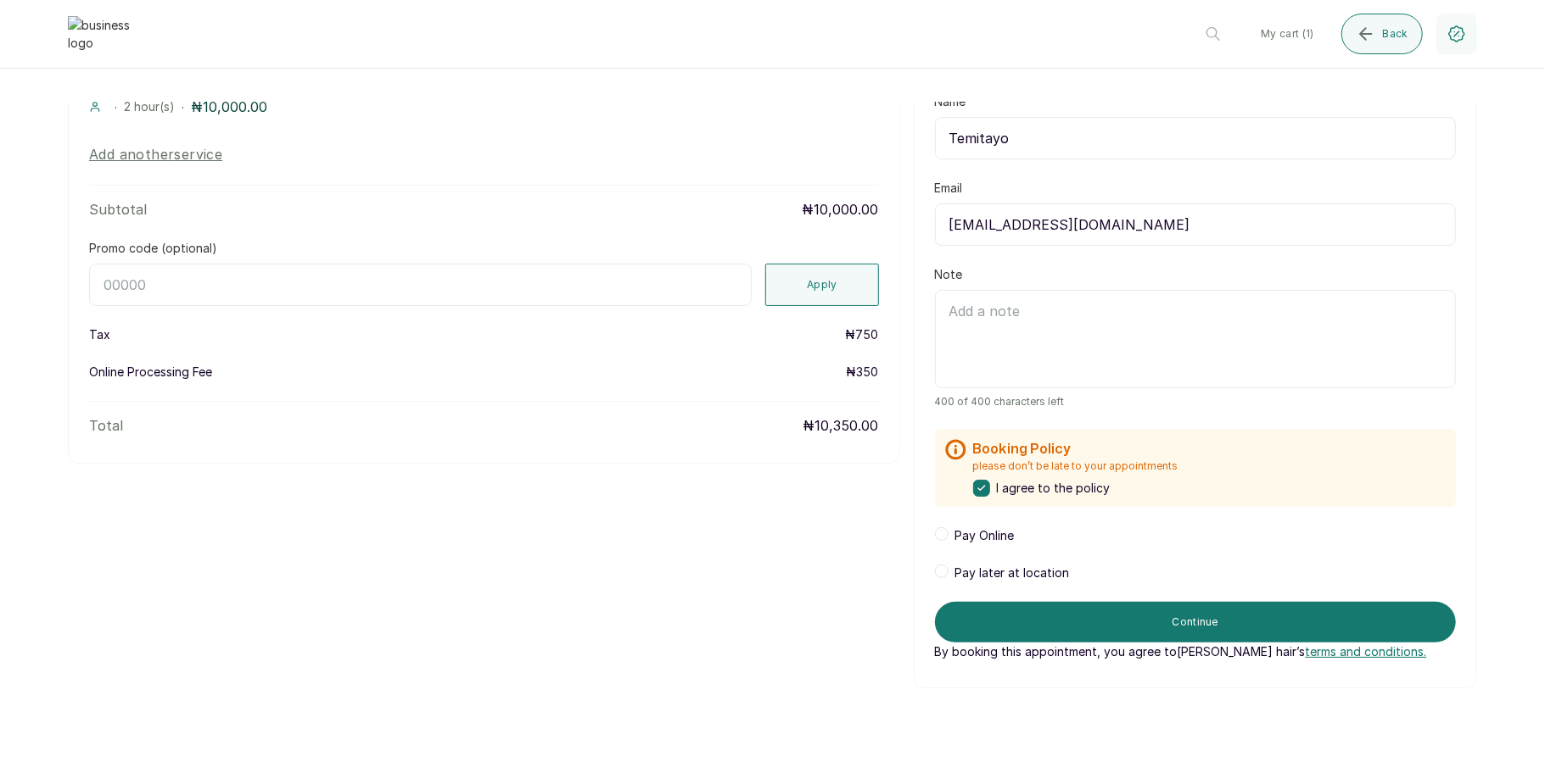
scroll to position [337, 0]
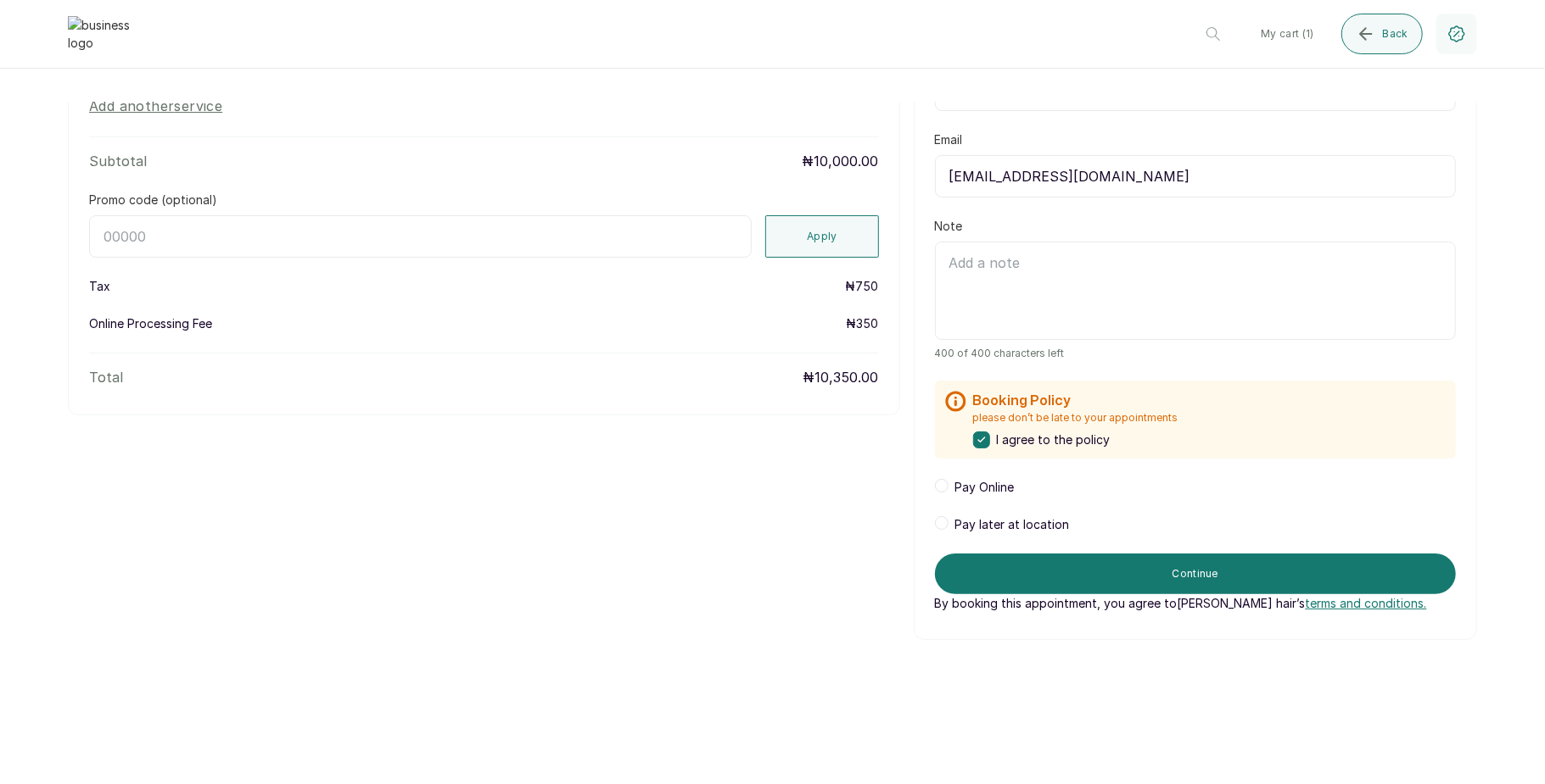
click at [935, 526] on span at bounding box center [942, 523] width 13 height 13
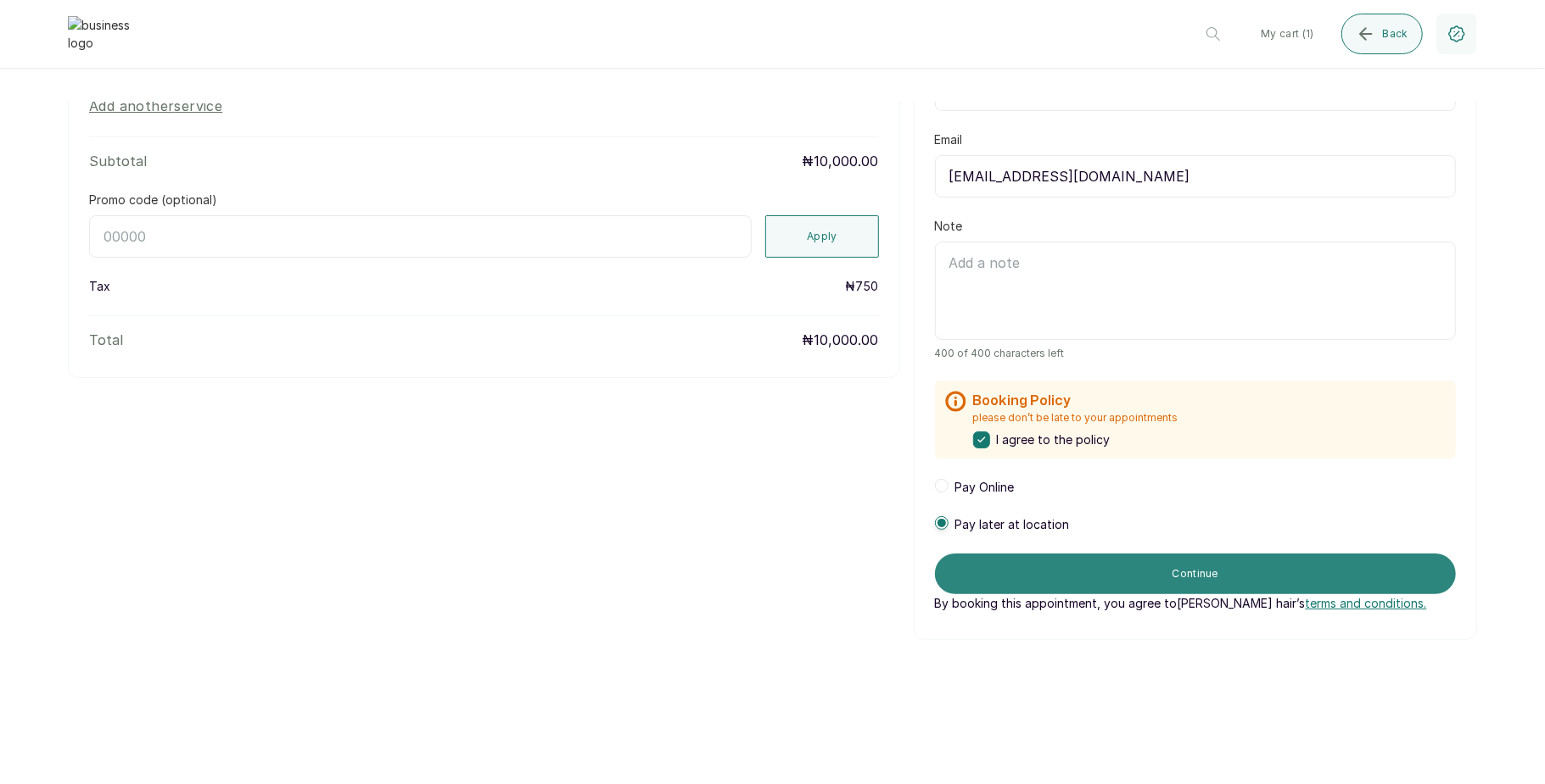
click at [1078, 562] on button "Continue" at bounding box center [1195, 574] width 521 height 40
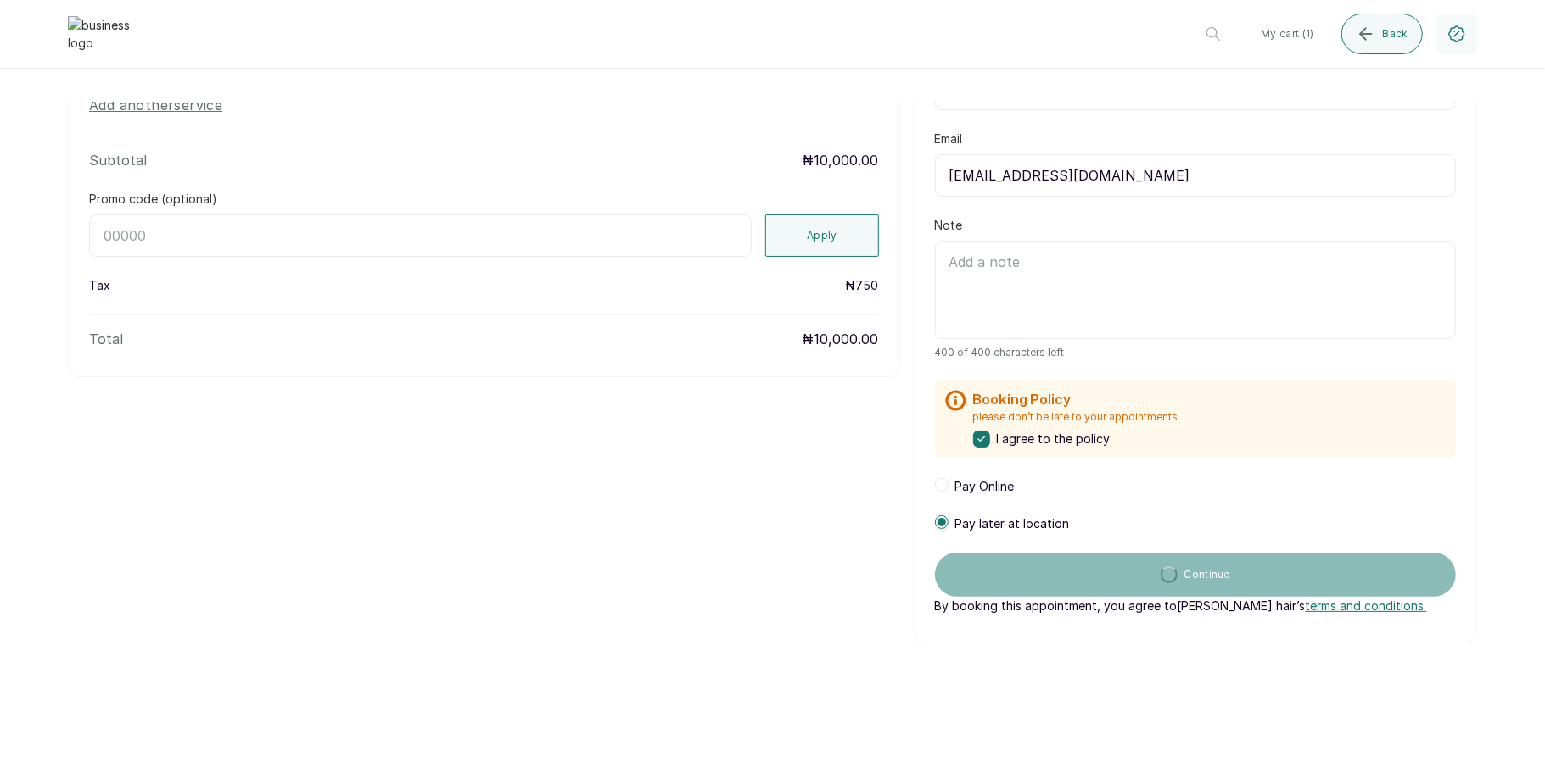
scroll to position [0, 0]
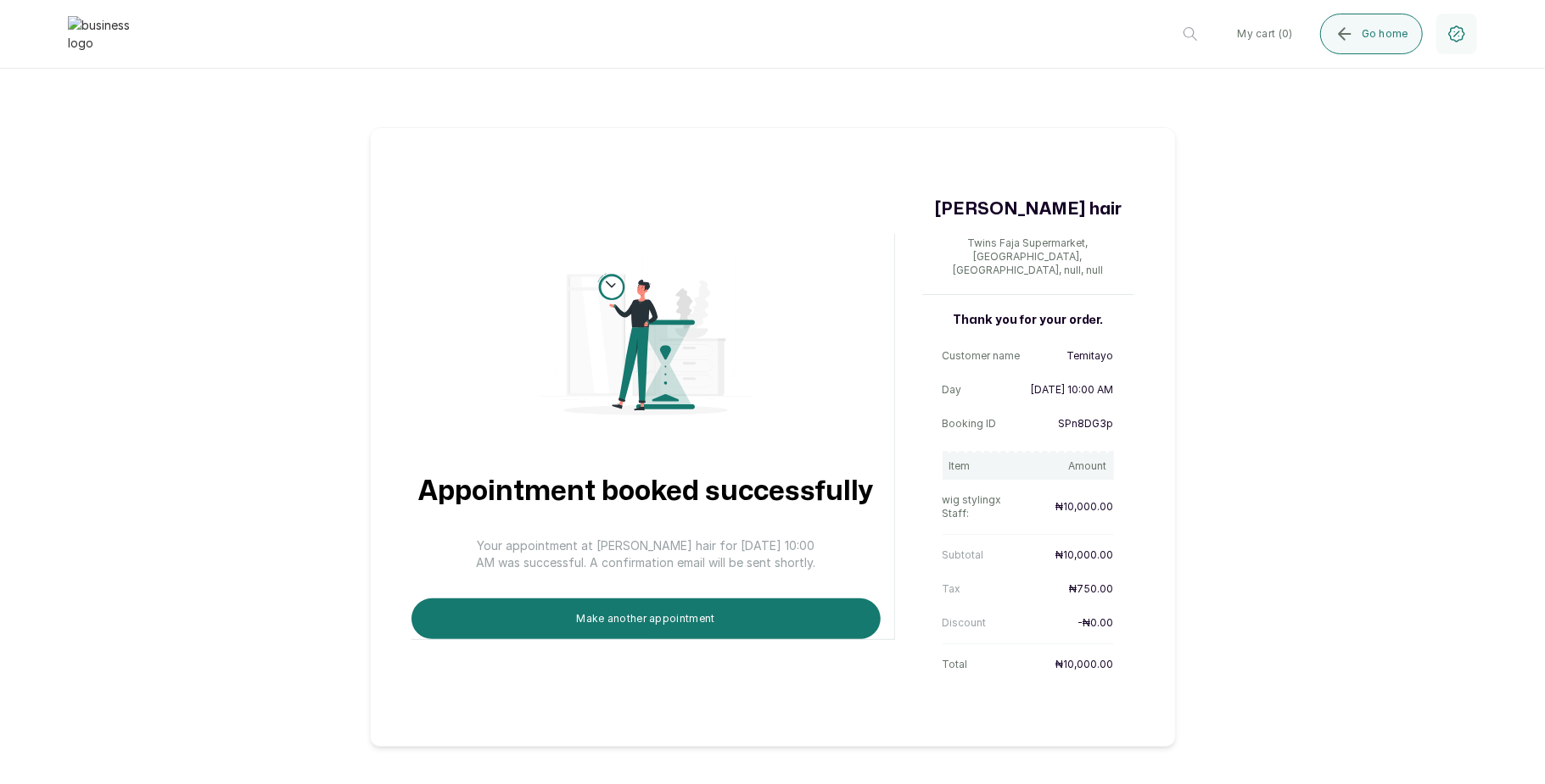
click at [1381, 614] on div "Appointment booked successfully Your appointment at Layos hair for 3 Sep 2025, …" at bounding box center [772, 424] width 1545 height 645
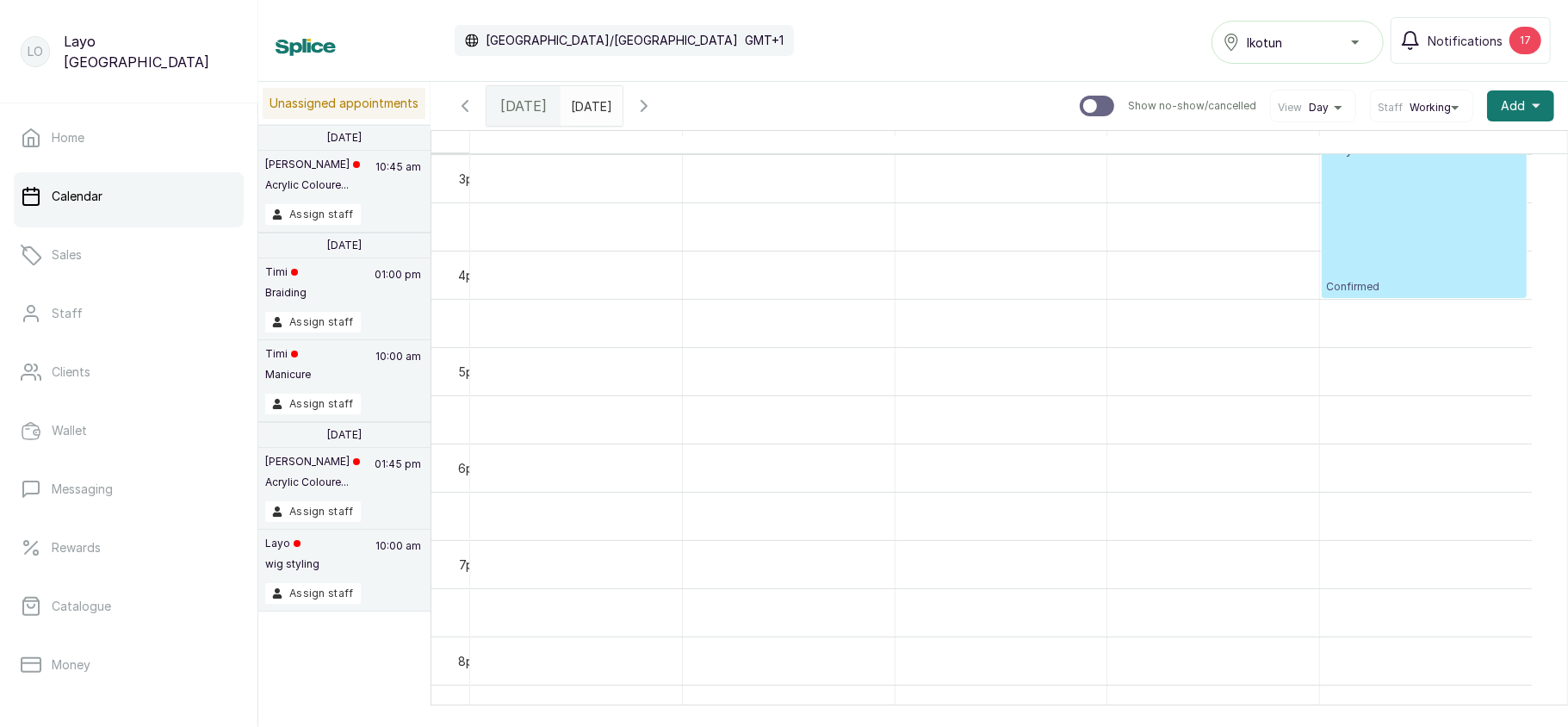
scroll to position [964, 0]
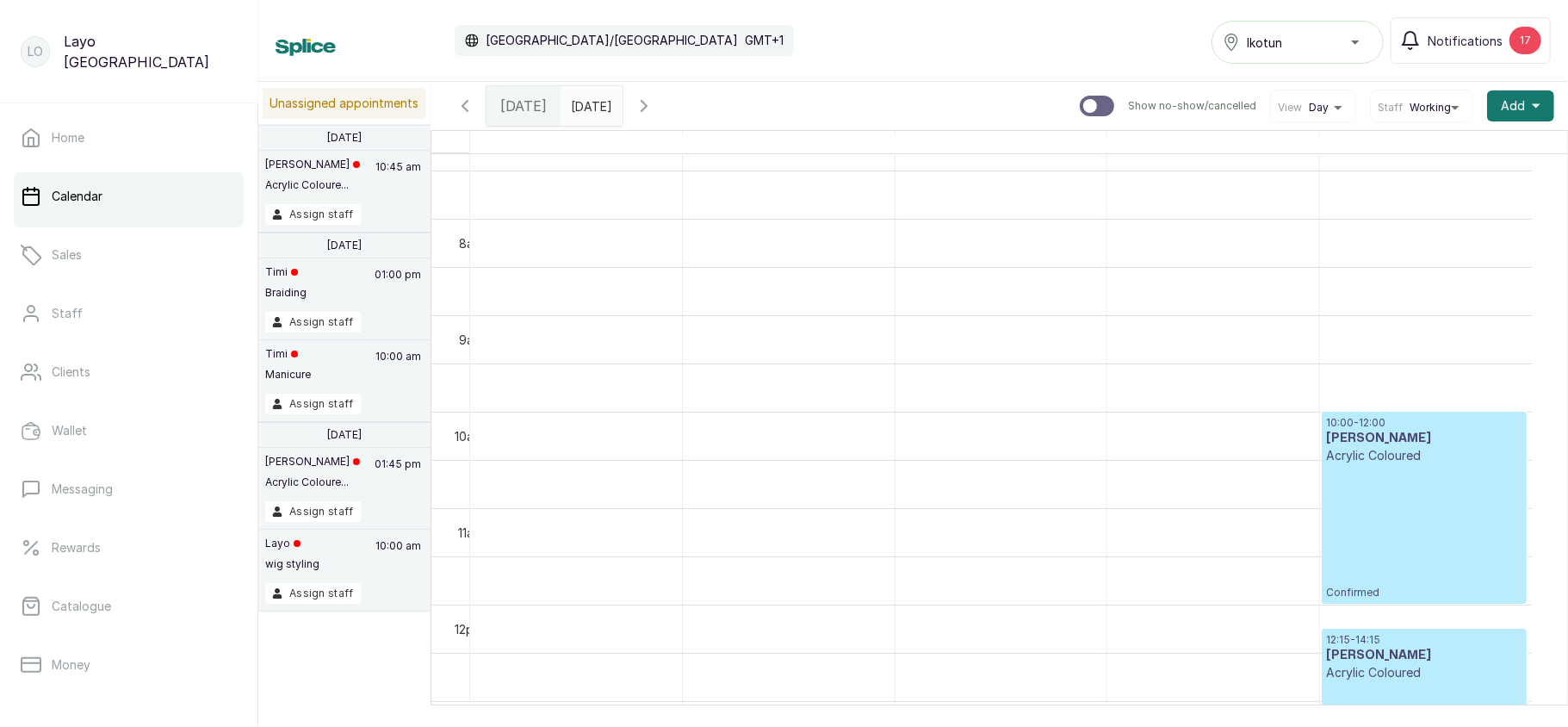
click at [654, 105] on icon "button" at bounding box center [643, 105] width 20 height 20
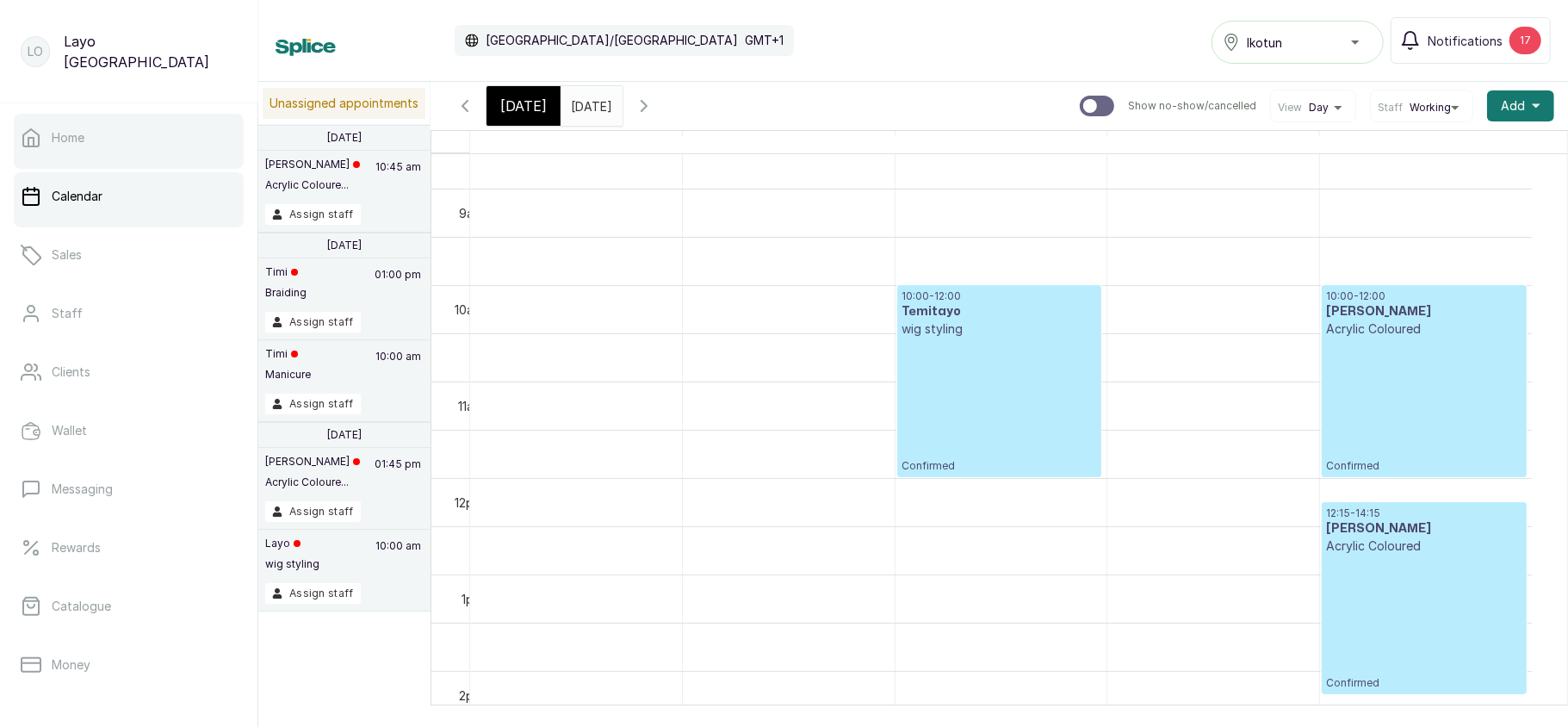
click at [56, 152] on link "Home" at bounding box center [128, 138] width 230 height 49
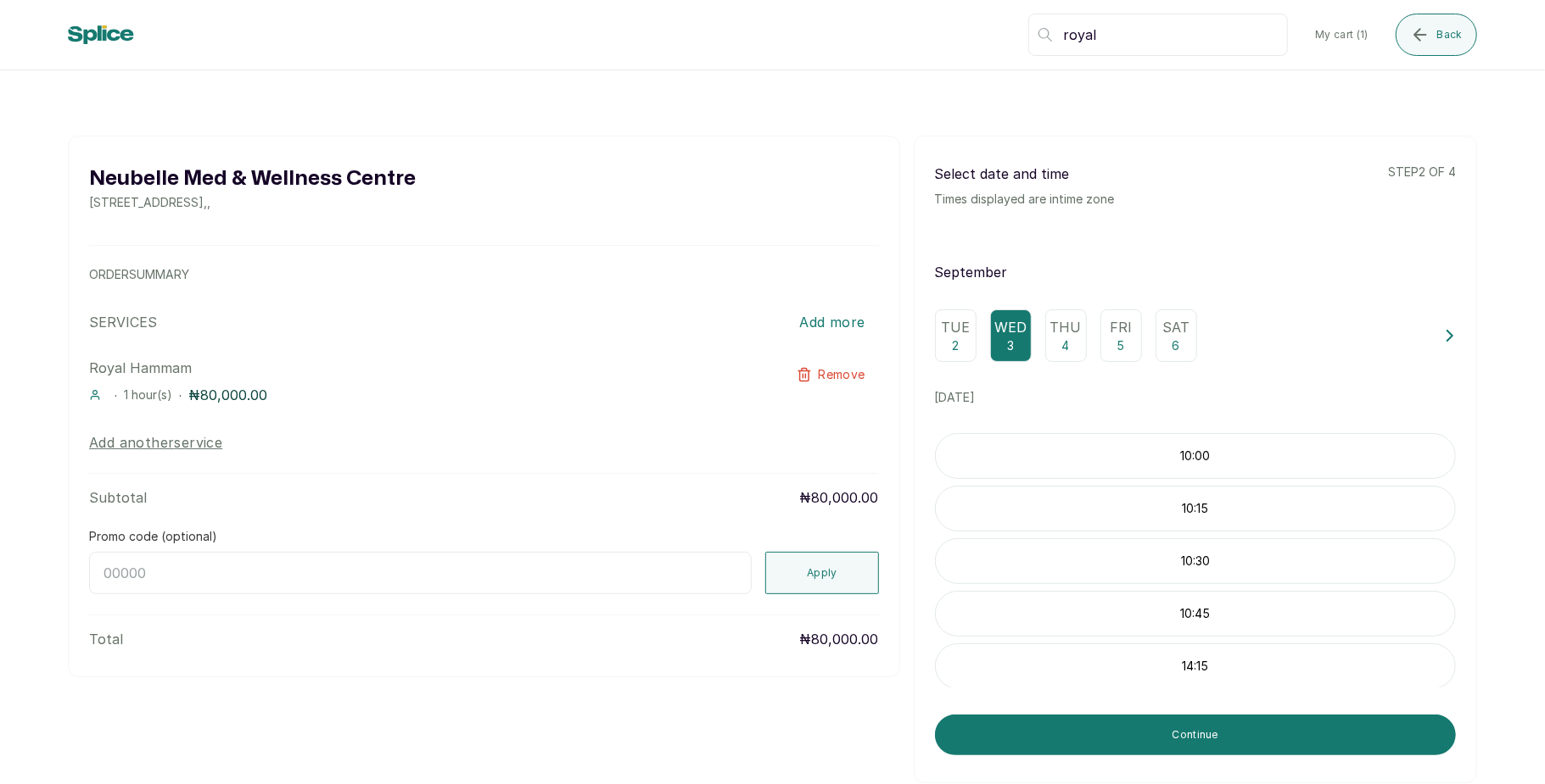
click at [1433, 42] on button "Back" at bounding box center [1436, 35] width 82 height 42
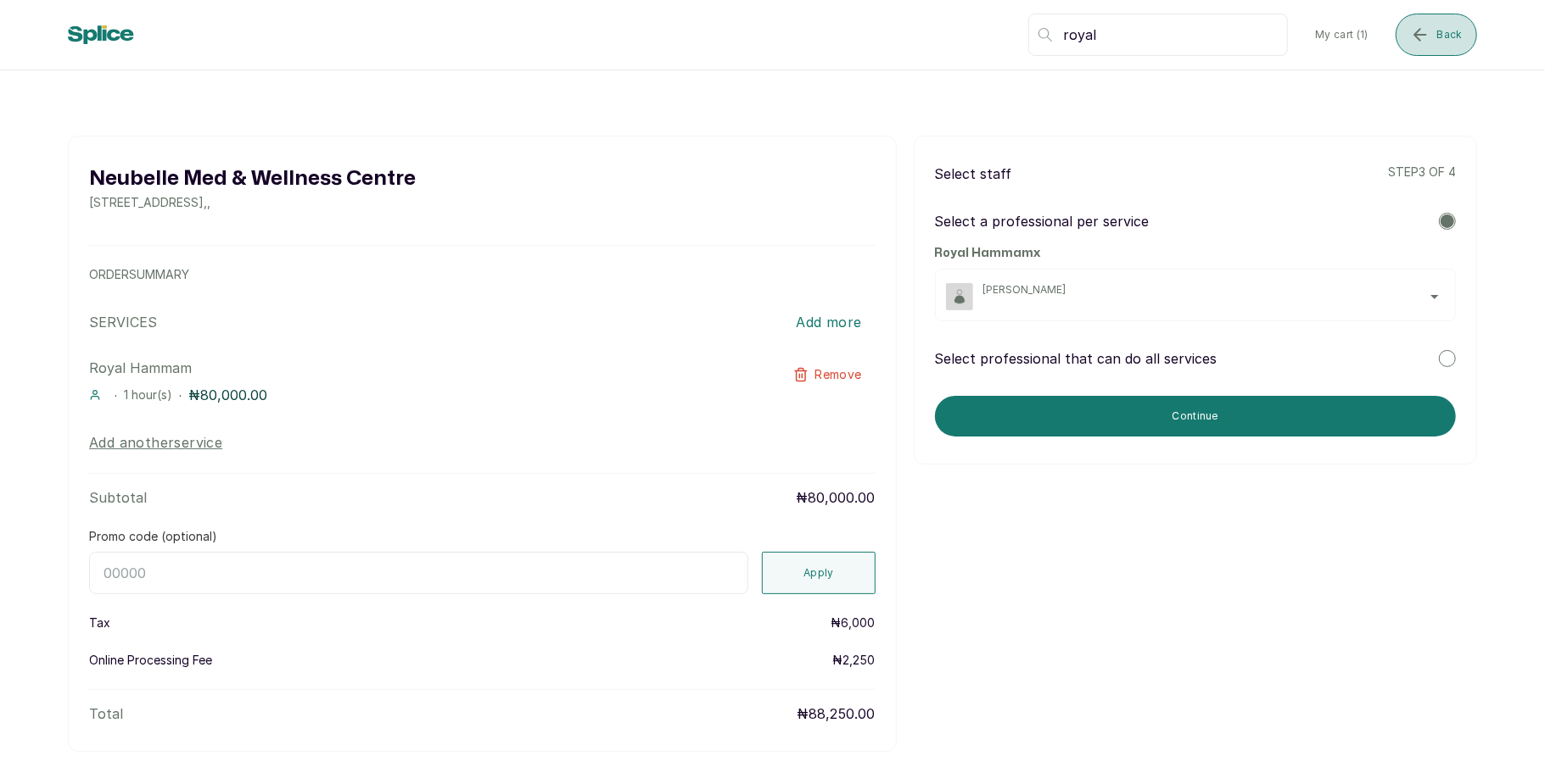
click at [1413, 40] on icon "submit" at bounding box center [1419, 35] width 20 height 20
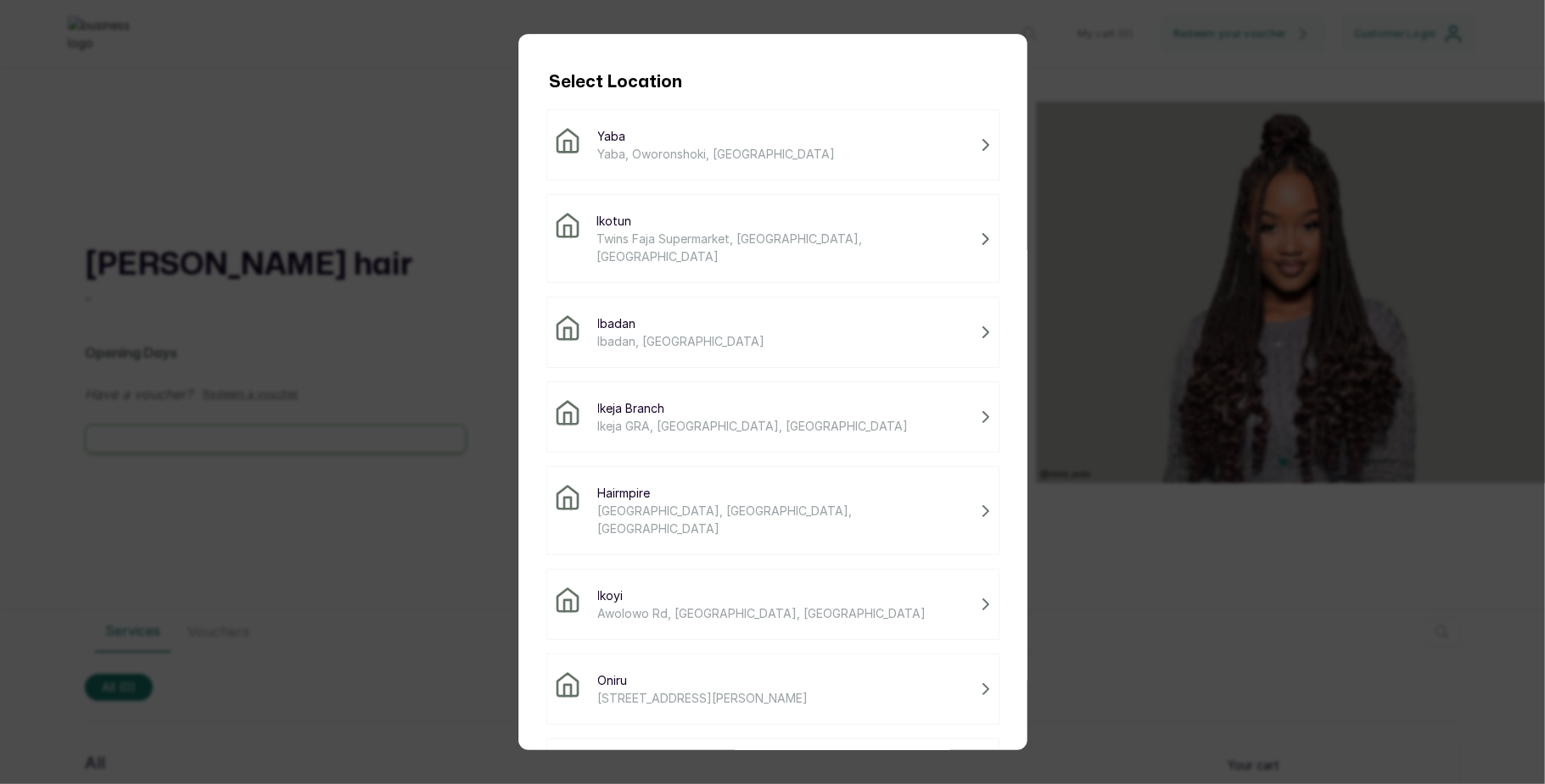
click at [663, 234] on span "Twins Faja Supermarket, [GEOGRAPHIC_DATA], [GEOGRAPHIC_DATA]" at bounding box center [784, 247] width 377 height 35
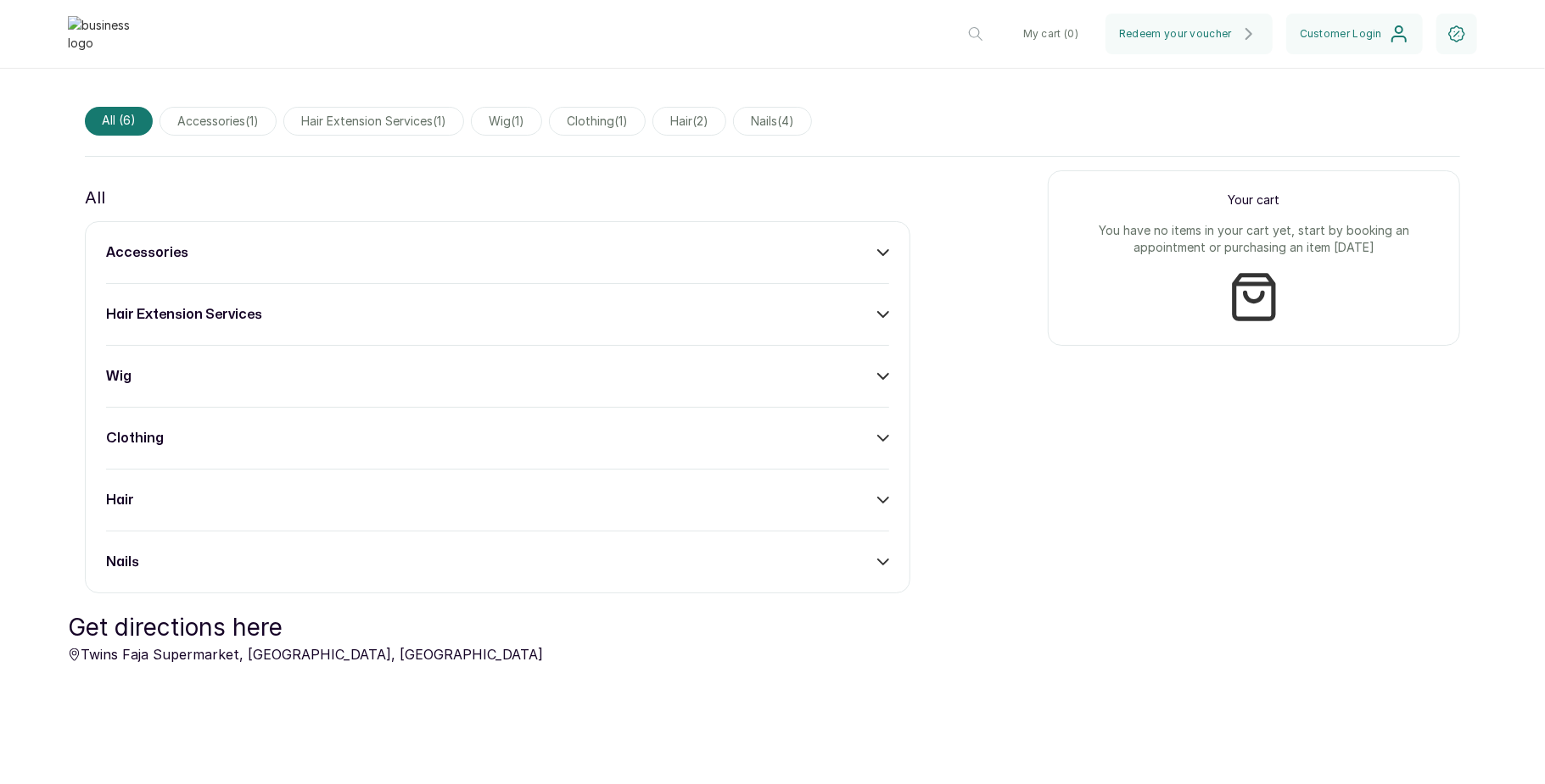
scroll to position [601, 0]
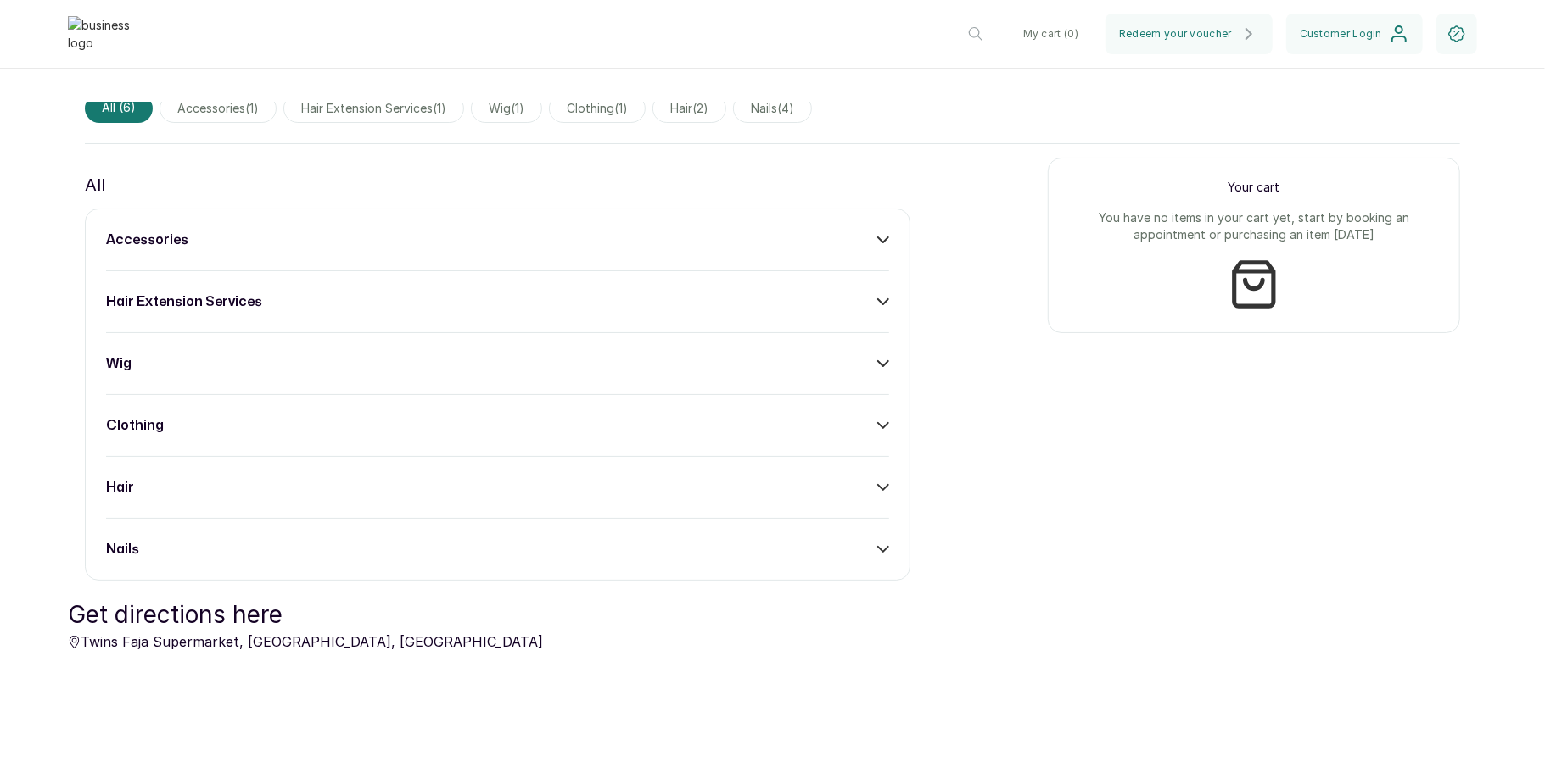
click at [859, 360] on div "wig" at bounding box center [498, 363] width 784 height 20
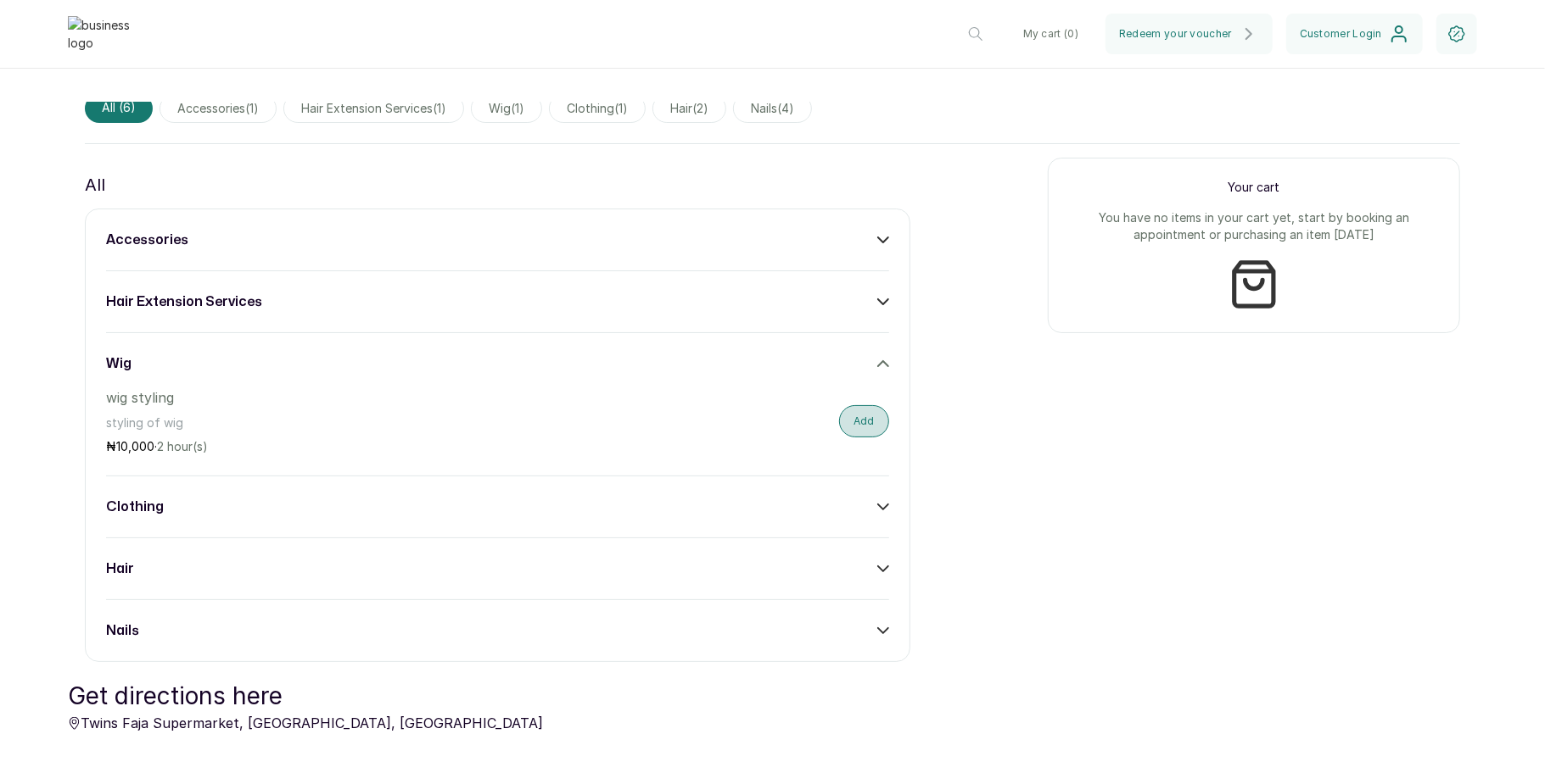
click at [852, 407] on button "Add" at bounding box center [864, 422] width 50 height 33
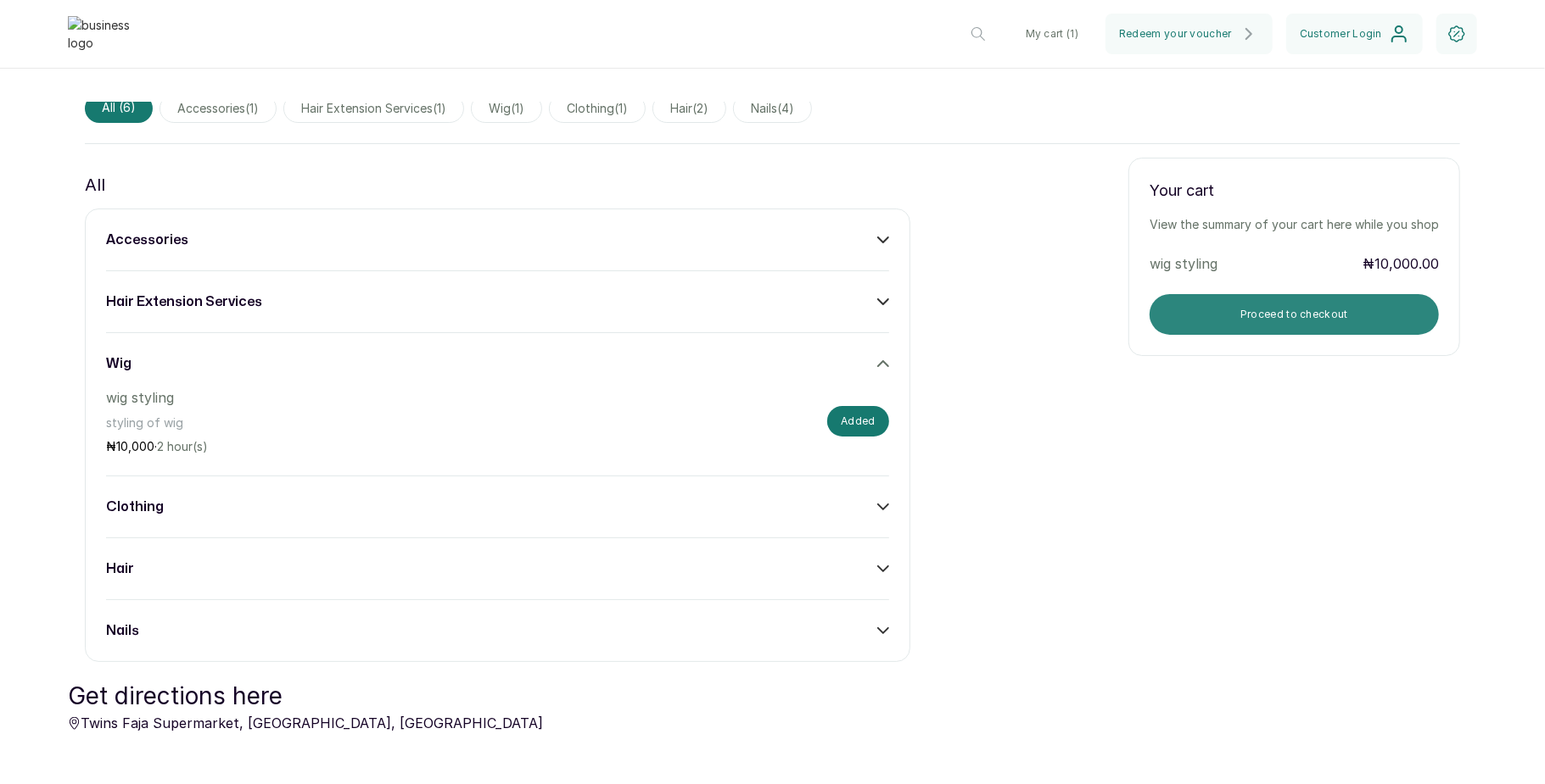
click at [1236, 310] on button "Proceed to checkout" at bounding box center [1295, 314] width 290 height 40
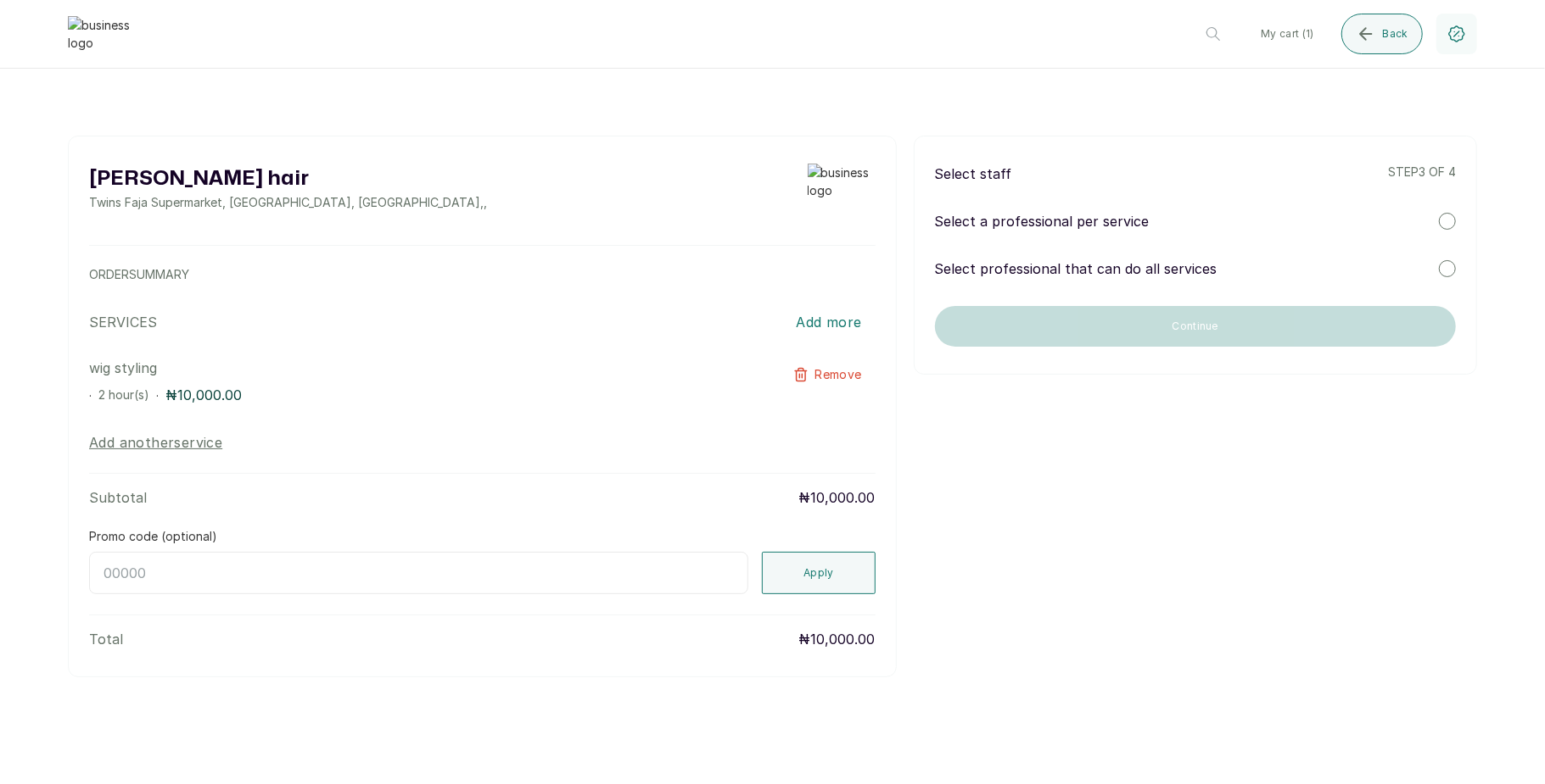
scroll to position [0, 0]
click at [1451, 220] on div at bounding box center [1447, 221] width 17 height 17
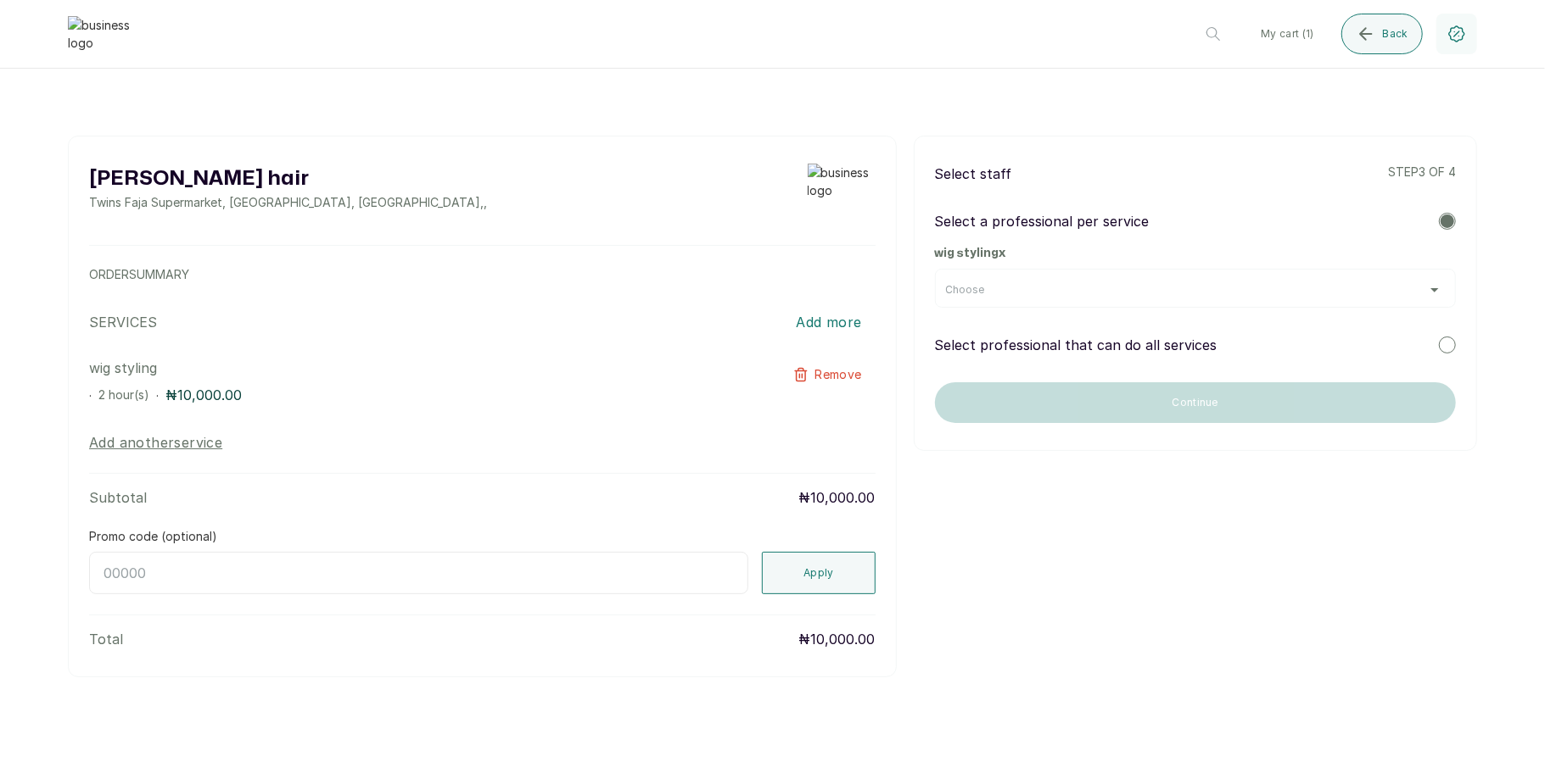
click at [1323, 289] on div "Choose" at bounding box center [1195, 289] width 499 height 13
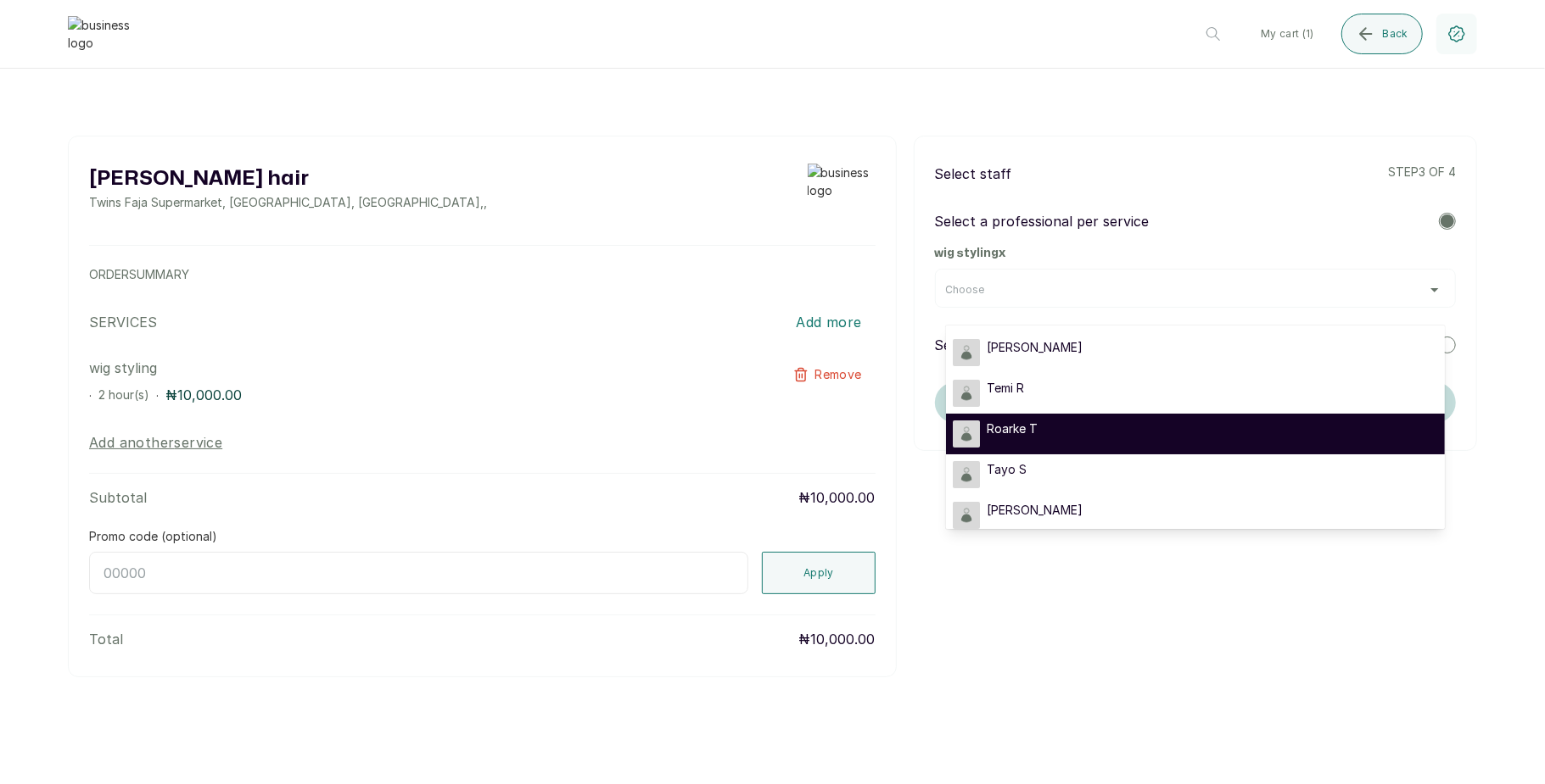
click at [1178, 418] on li "Roarke T" at bounding box center [1195, 434] width 499 height 40
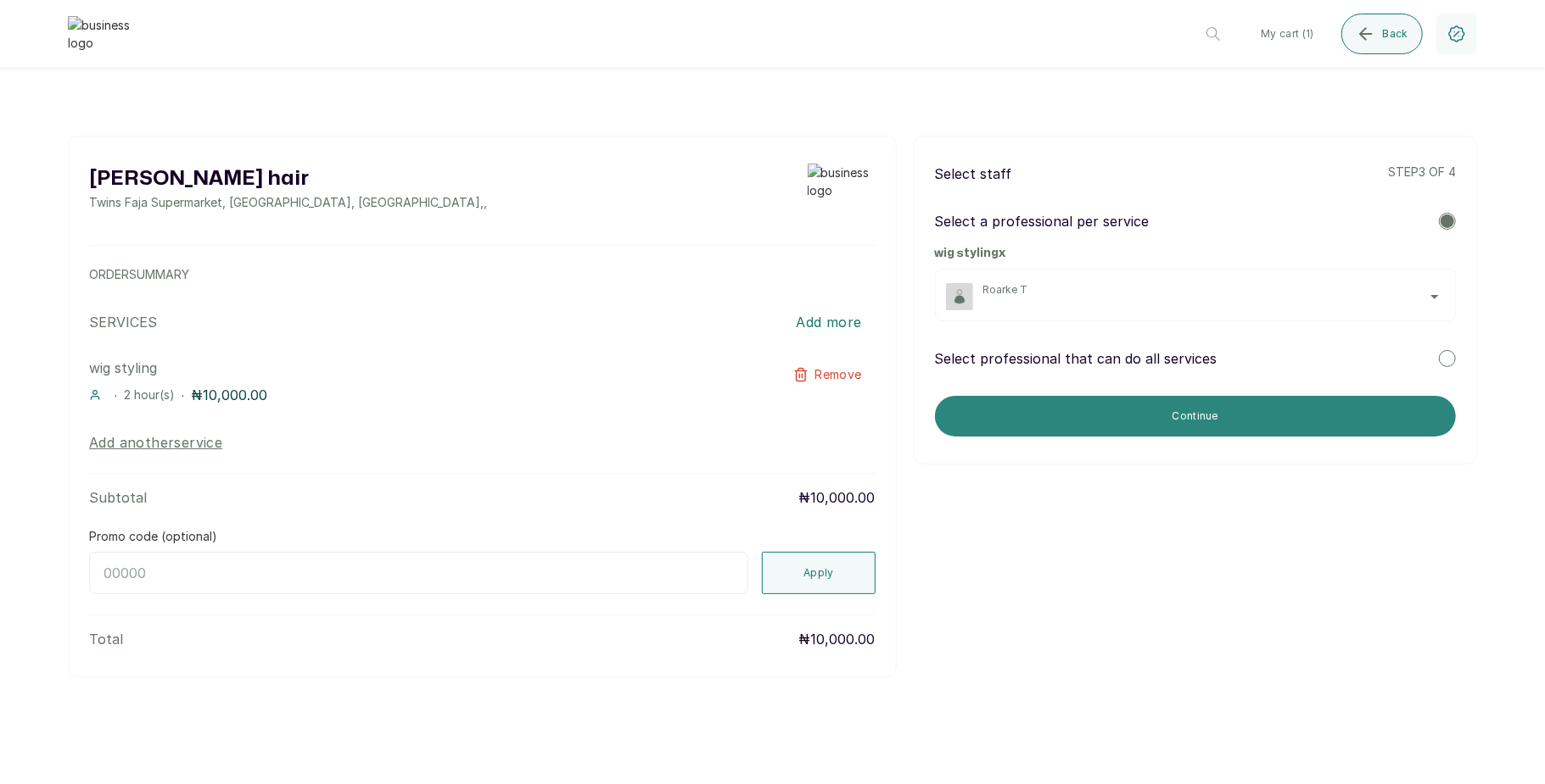
click at [1259, 421] on button "Continue" at bounding box center [1195, 416] width 521 height 40
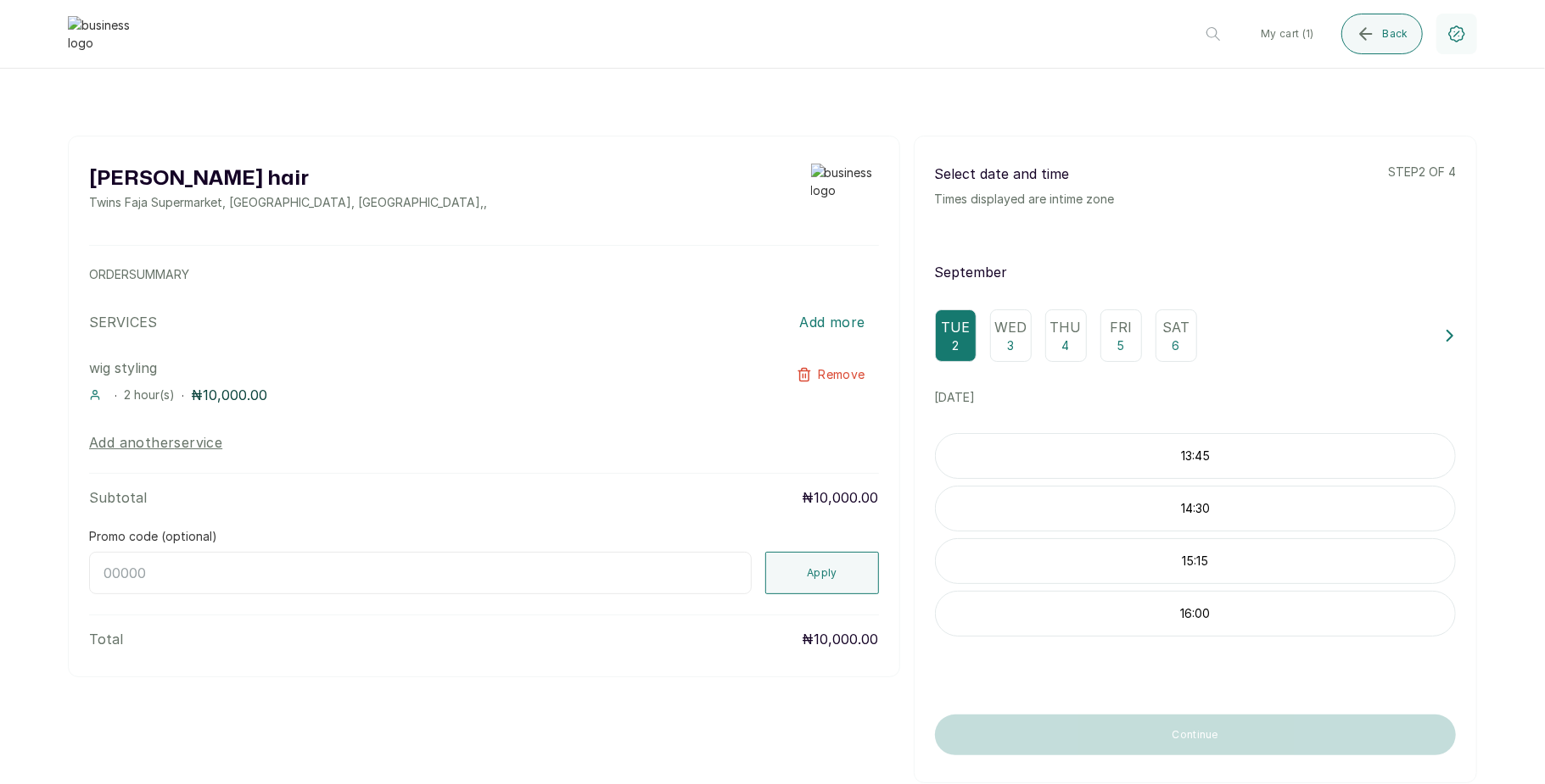
click at [995, 339] on div "Wed 3" at bounding box center [1010, 335] width 41 height 53
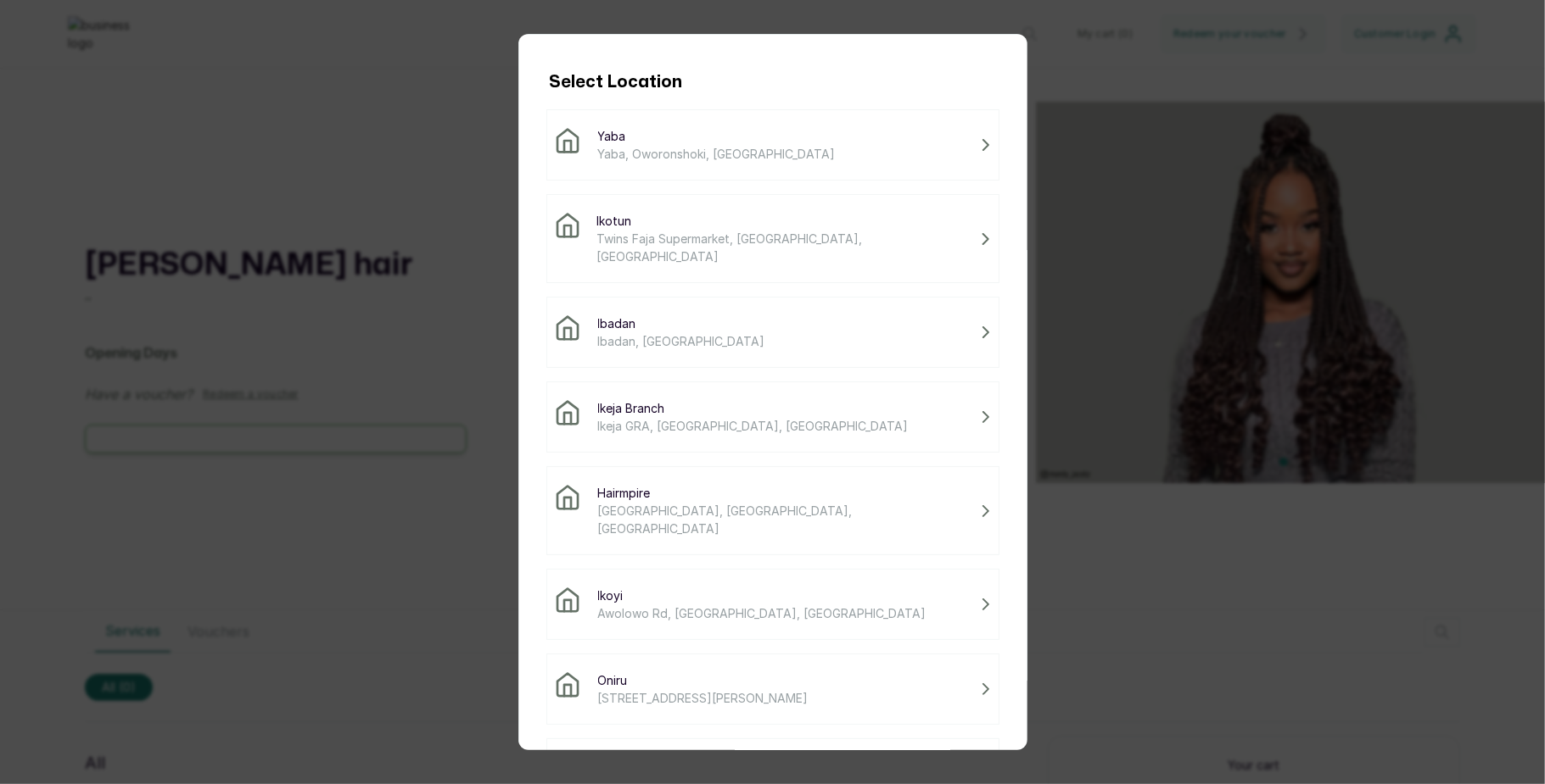
click at [744, 247] on span "Twins Faja Supermarket, [GEOGRAPHIC_DATA], [GEOGRAPHIC_DATA]" at bounding box center [784, 247] width 377 height 35
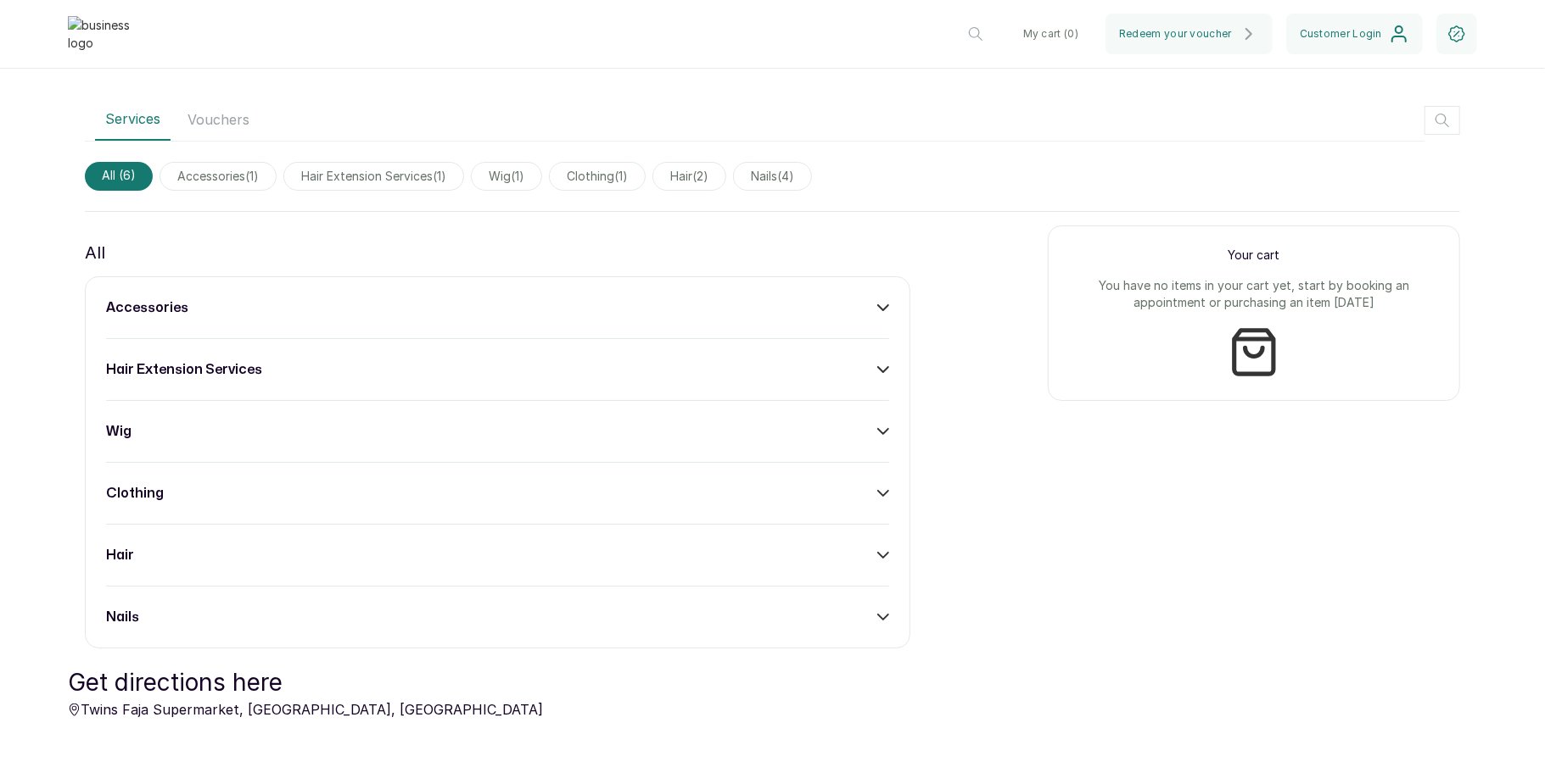
scroll to position [536, 0]
click at [801, 432] on div "wig" at bounding box center [498, 428] width 784 height 20
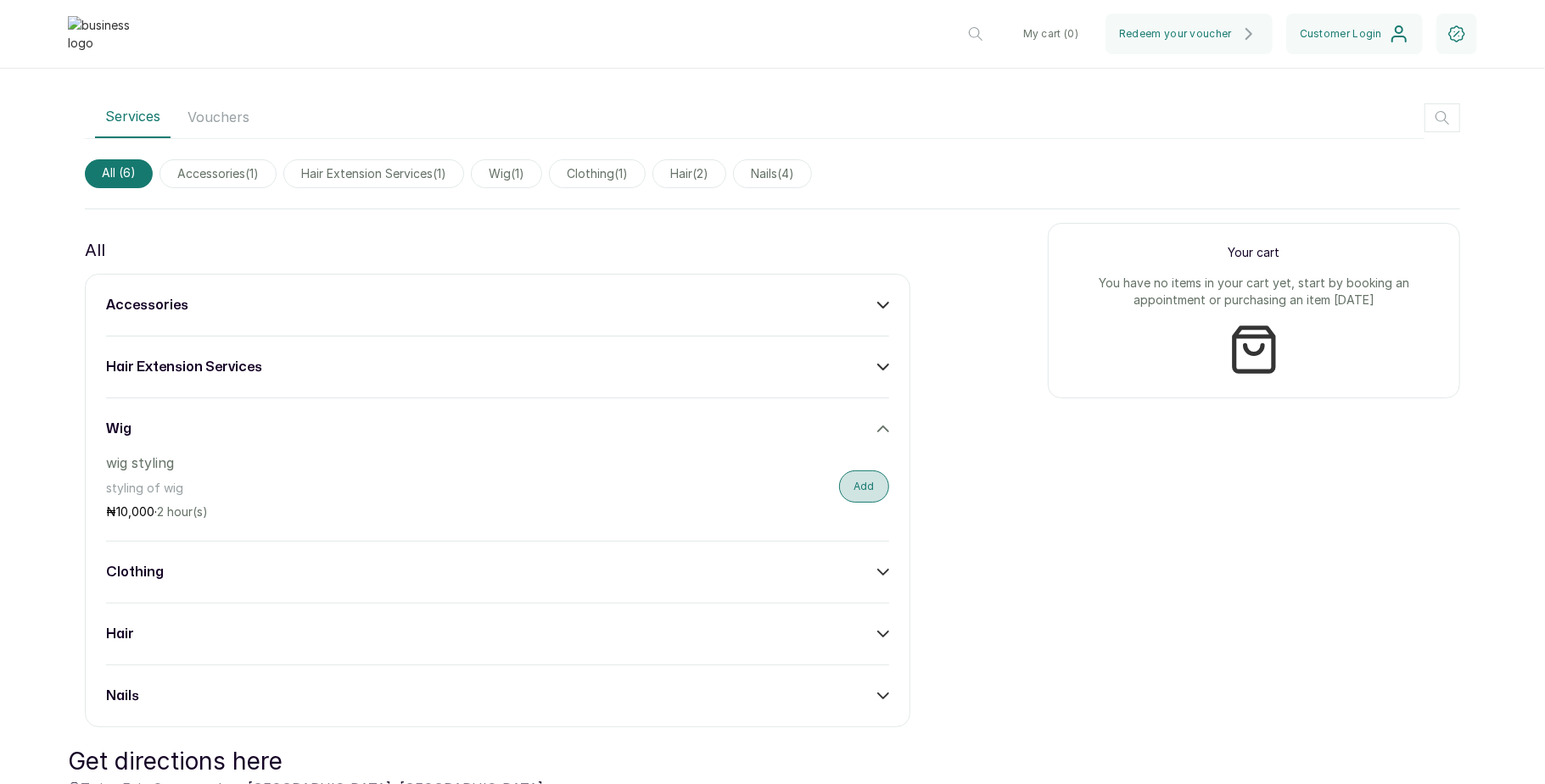
click at [846, 489] on button "Add" at bounding box center [864, 487] width 50 height 33
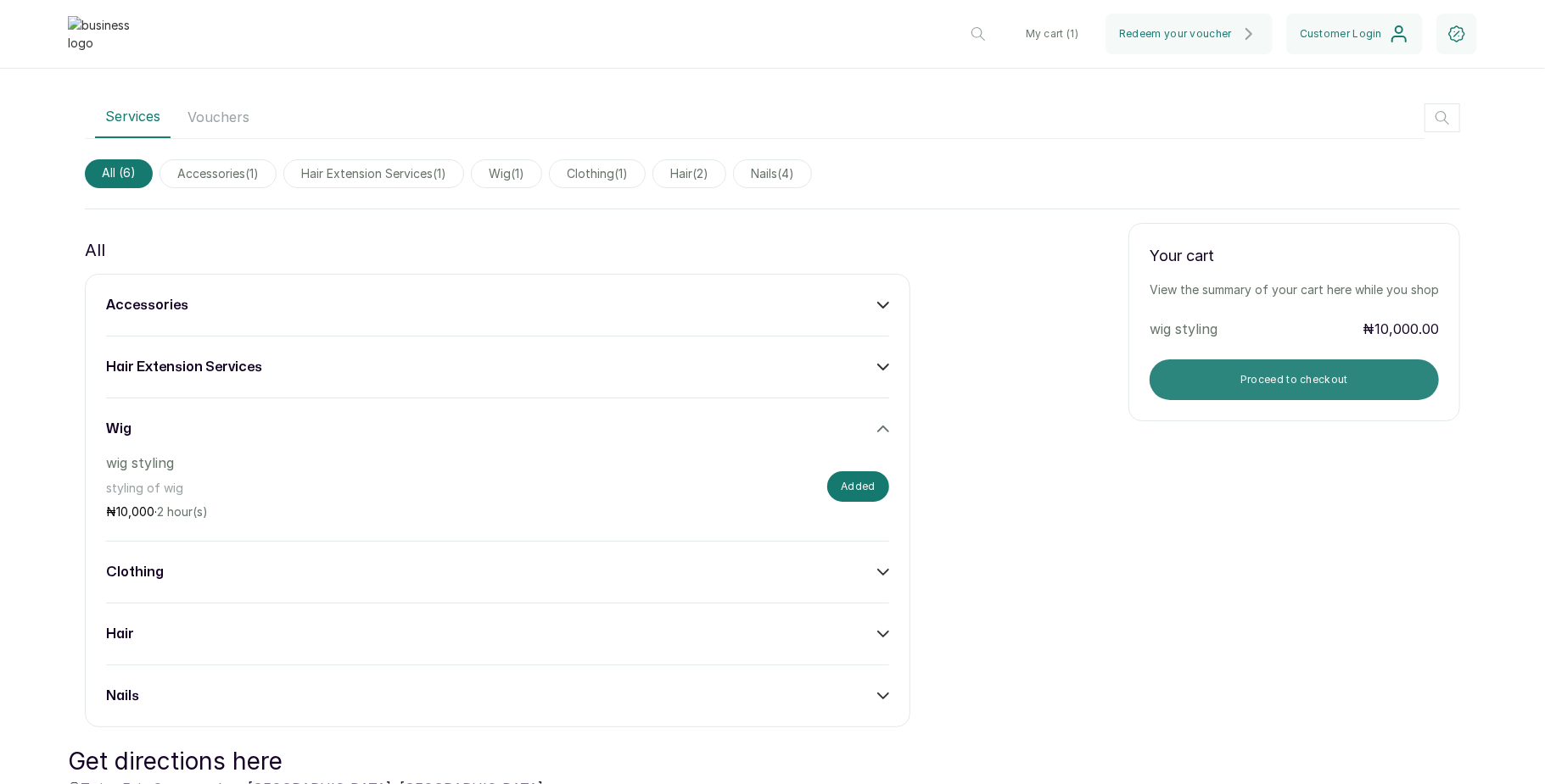
click at [1180, 380] on button "Proceed to checkout" at bounding box center [1295, 380] width 290 height 40
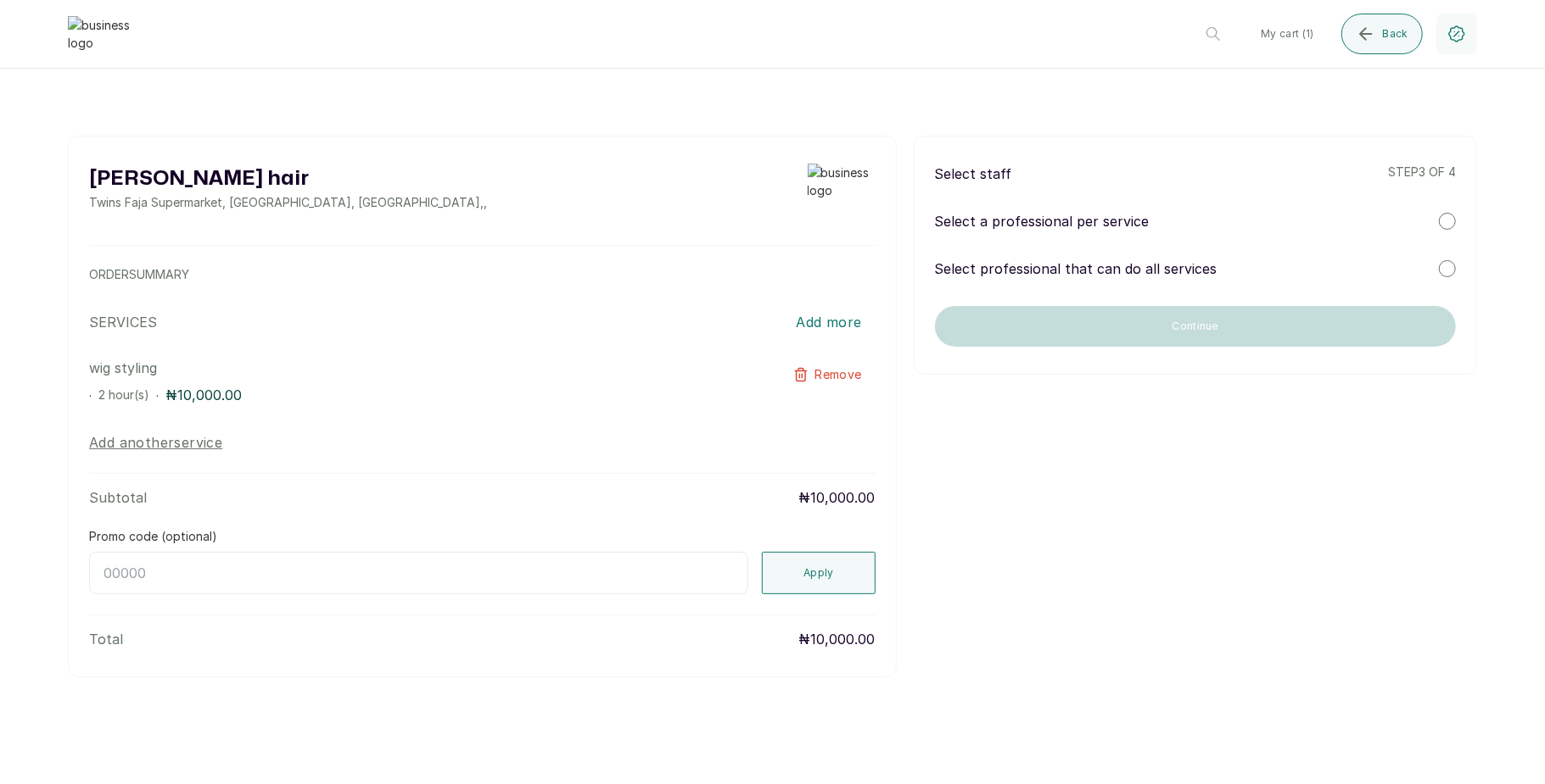
click at [1442, 210] on div "Select staff step 3 of 4 Select a professional per service Select professional …" at bounding box center [1195, 255] width 563 height 239
click at [1447, 220] on div at bounding box center [1447, 221] width 17 height 17
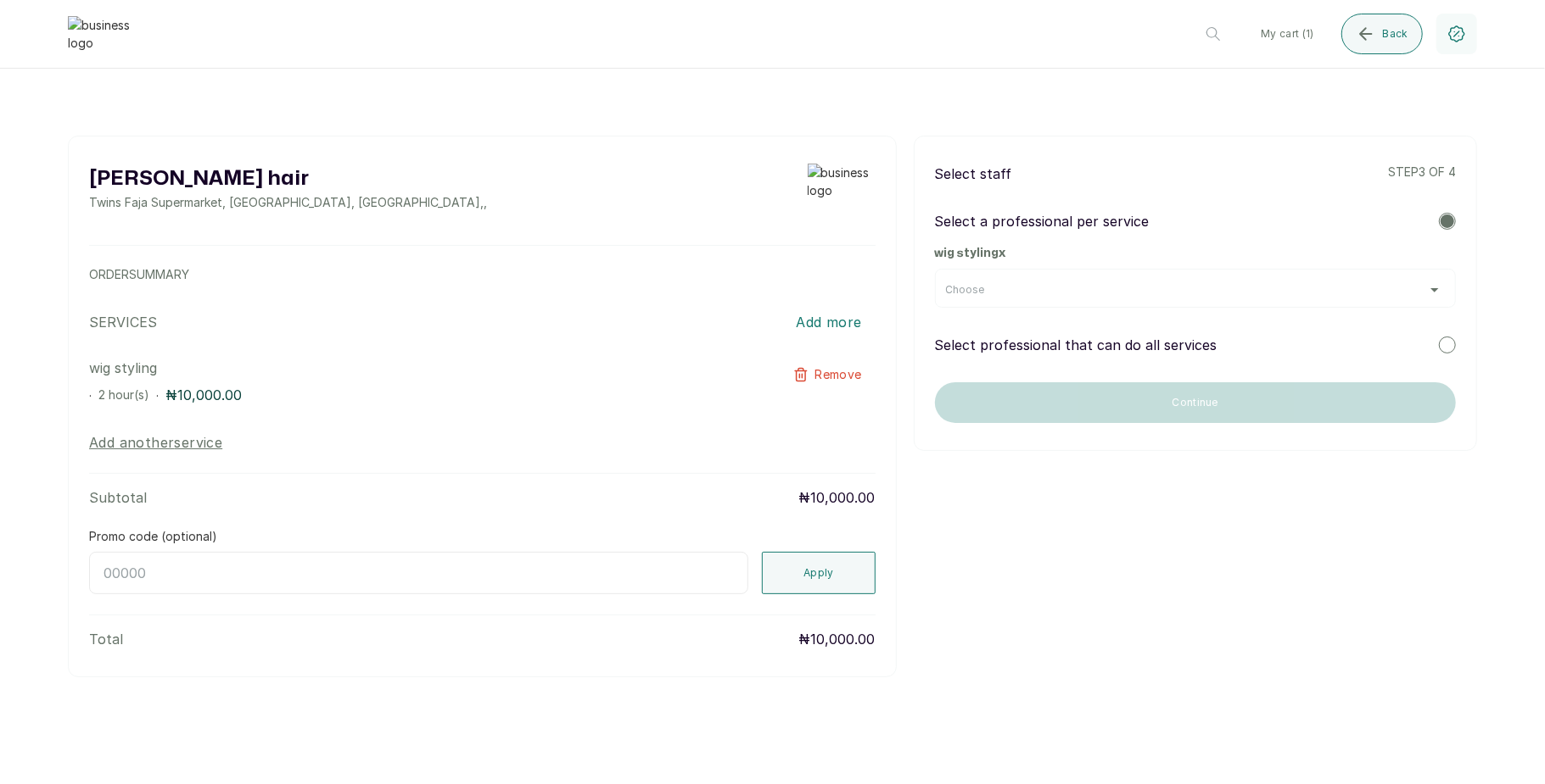
click at [1375, 289] on div "Choose" at bounding box center [1195, 289] width 499 height 13
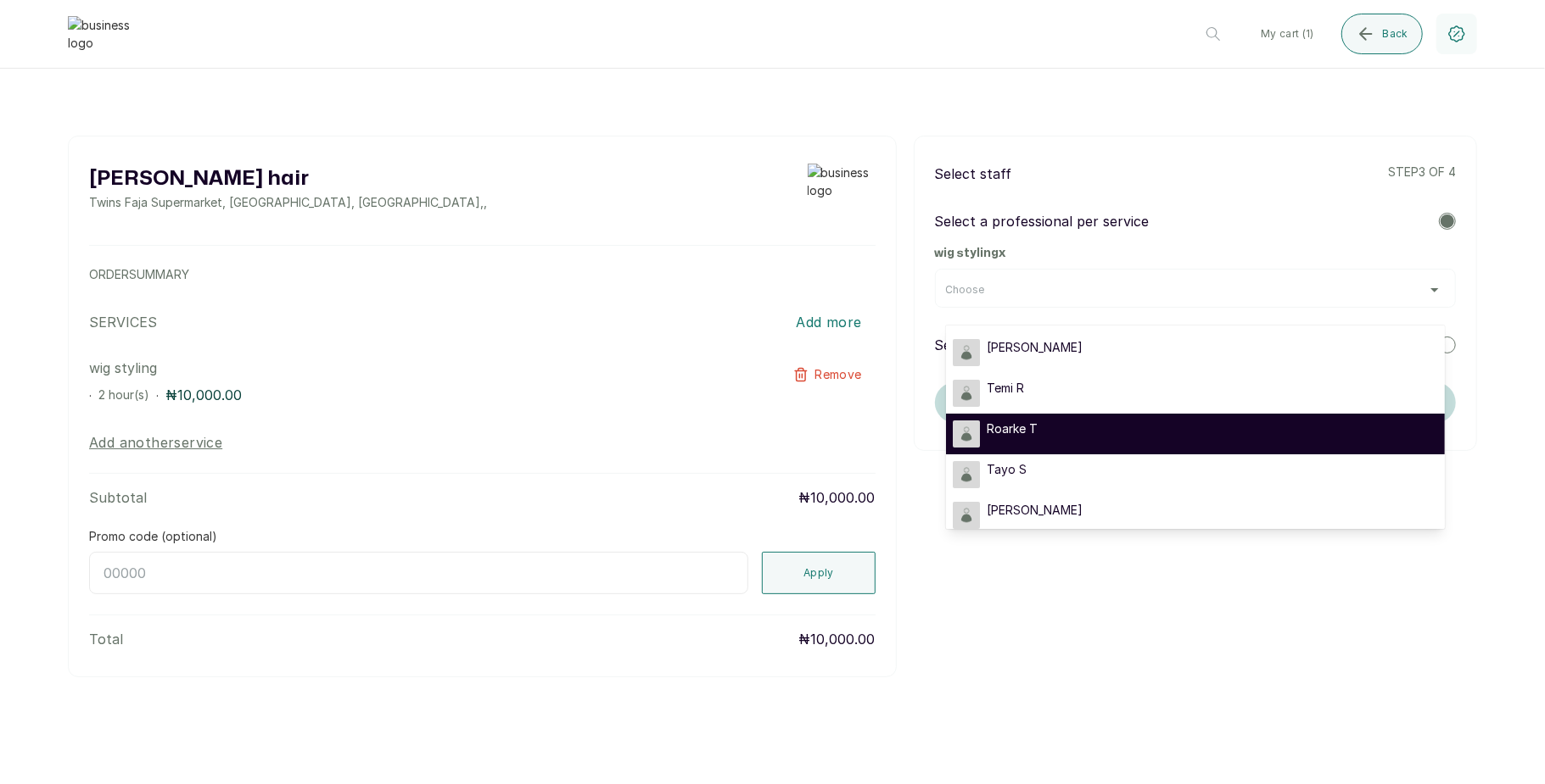
click at [1239, 428] on div "Roarke T" at bounding box center [1195, 434] width 485 height 27
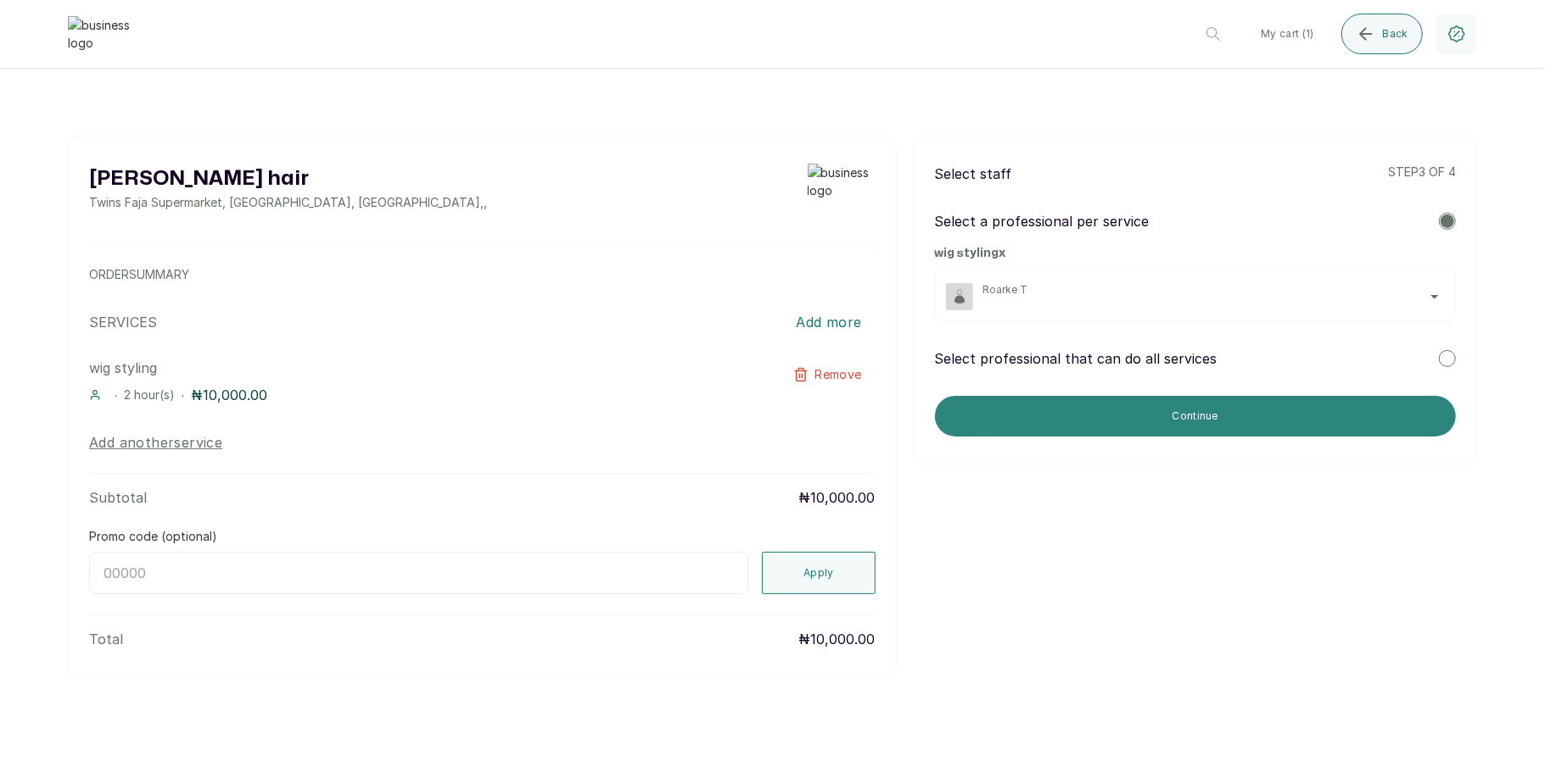
click at [1203, 428] on button "Continue" at bounding box center [1195, 416] width 521 height 40
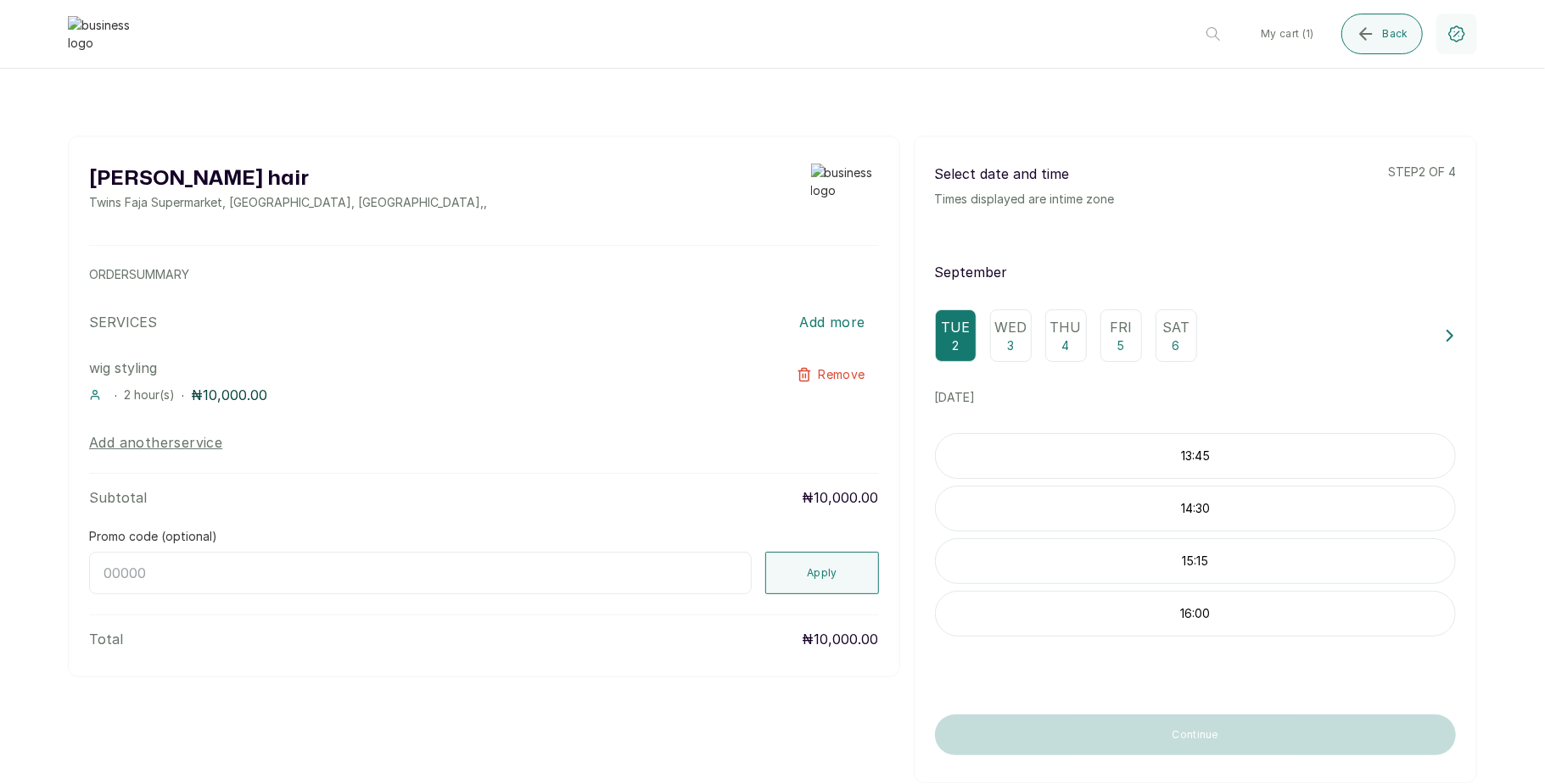
click at [1007, 340] on p "3" at bounding box center [1010, 346] width 7 height 17
click at [950, 341] on div "Tue 2" at bounding box center [955, 335] width 41 height 53
click at [1005, 337] on div "Wed 3" at bounding box center [1010, 335] width 41 height 53
